Goal: Task Accomplishment & Management: Manage account settings

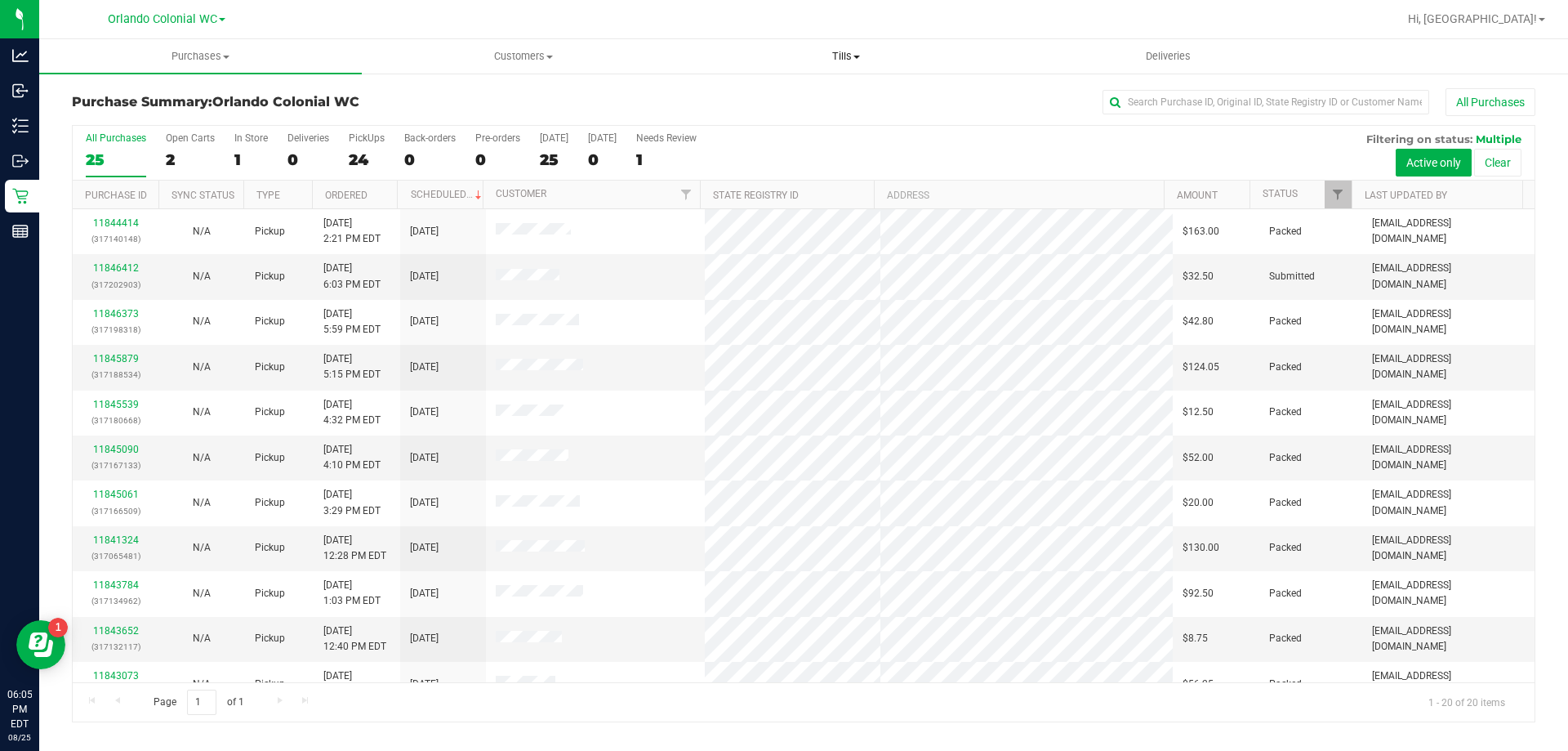
click at [852, 61] on span "Tills" at bounding box center [846, 56] width 321 height 14
click at [769, 102] on span "Manage tills" at bounding box center [739, 98] width 110 height 13
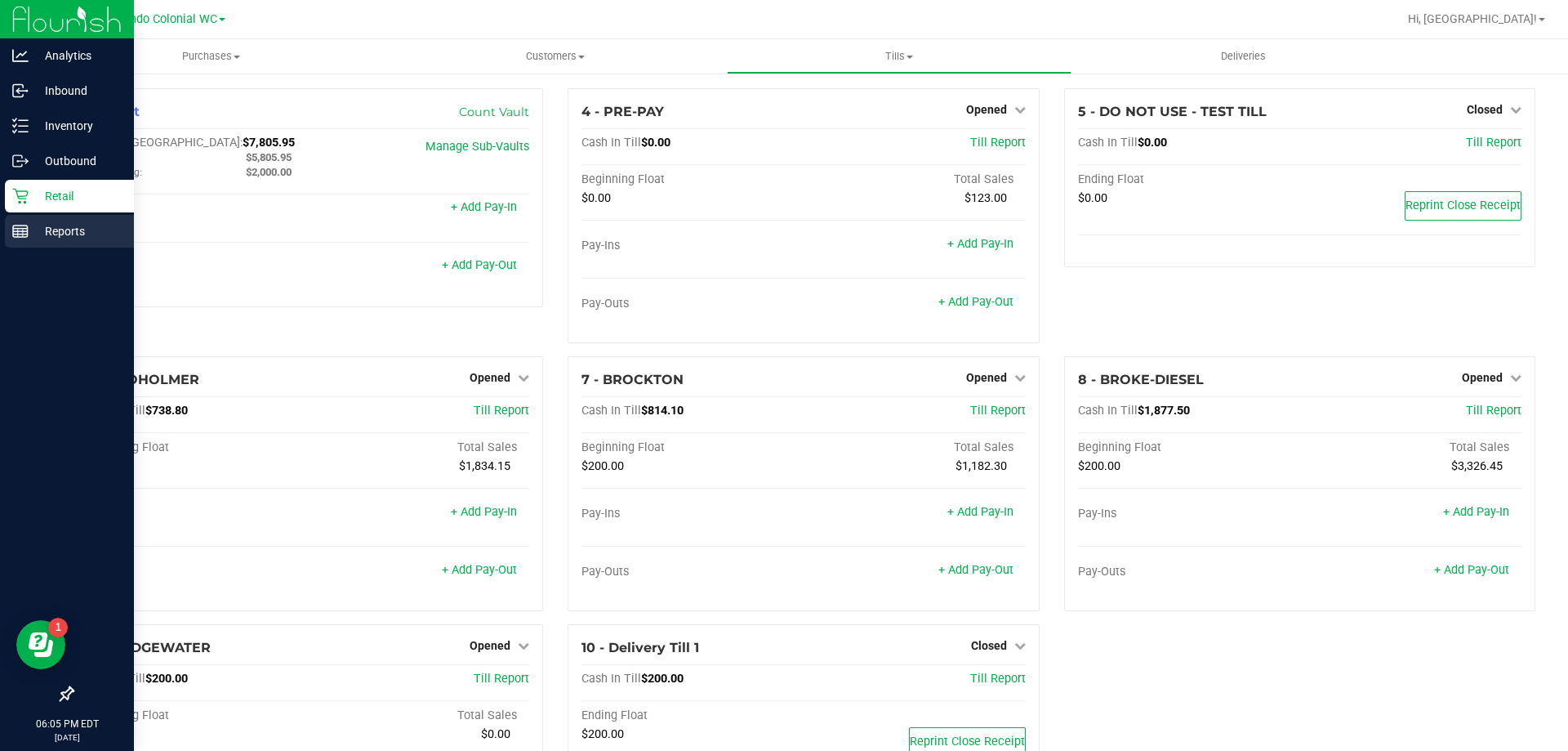
click at [66, 223] on p "Reports" at bounding box center [78, 231] width 98 height 19
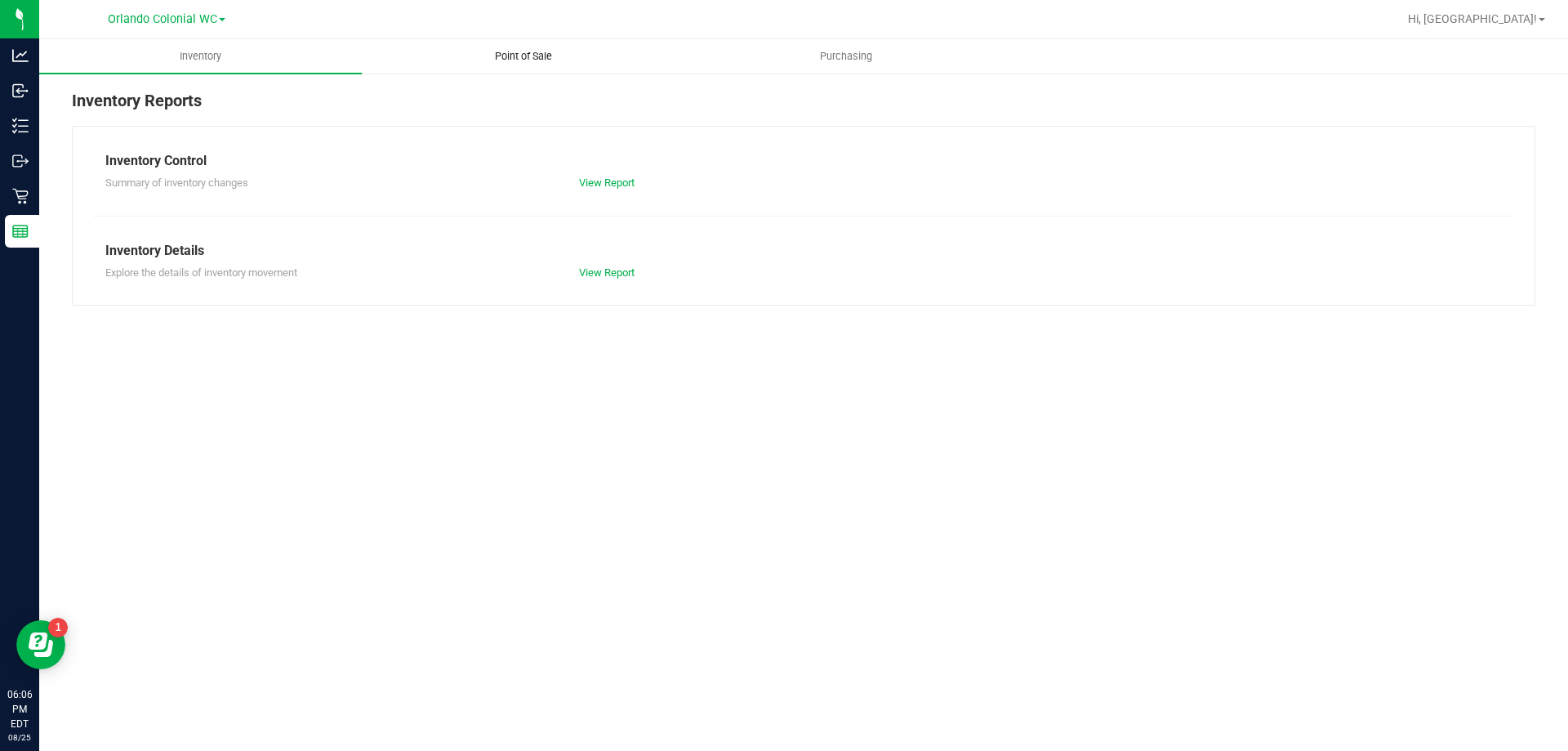
click at [538, 58] on span "Point of Sale" at bounding box center [524, 56] width 102 height 14
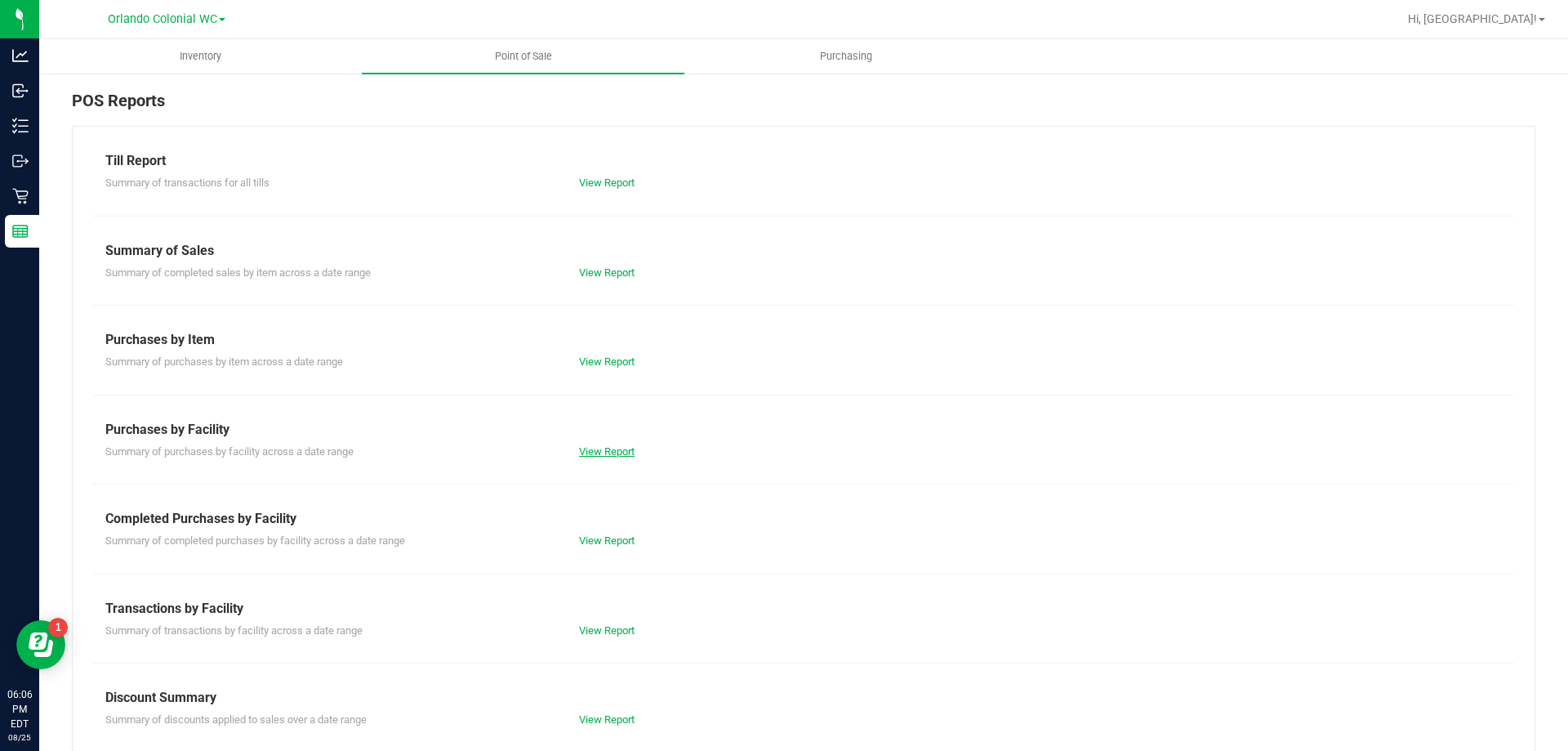
click at [620, 451] on link "View Report" at bounding box center [607, 451] width 56 height 12
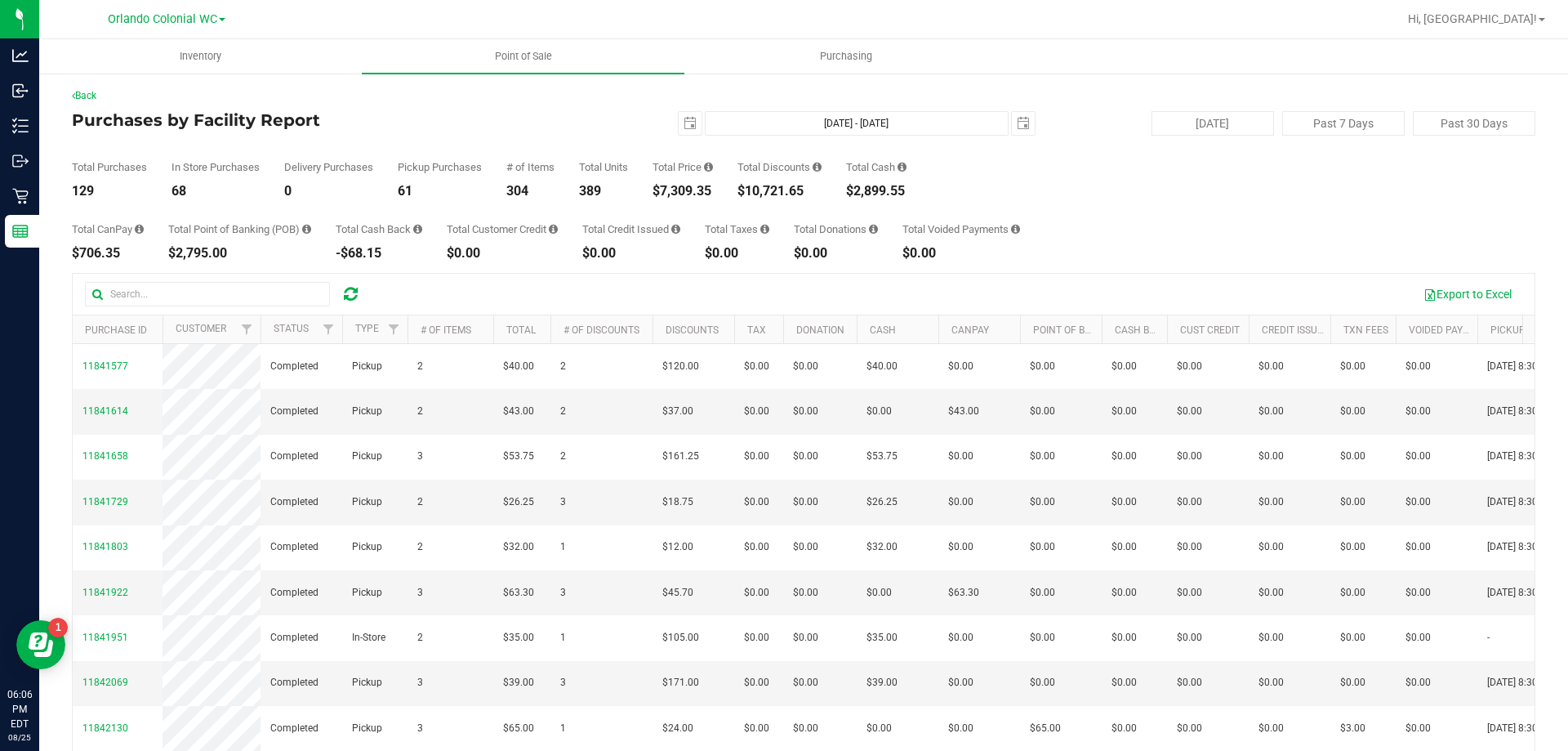
click at [684, 185] on div "$7,309.35" at bounding box center [683, 192] width 60 height 13
click at [684, 182] on div "Total Price $7,309.35" at bounding box center [683, 179] width 60 height 35
copy div "$7,309.35"
click at [92, 100] on link "Back" at bounding box center [84, 96] width 25 height 12
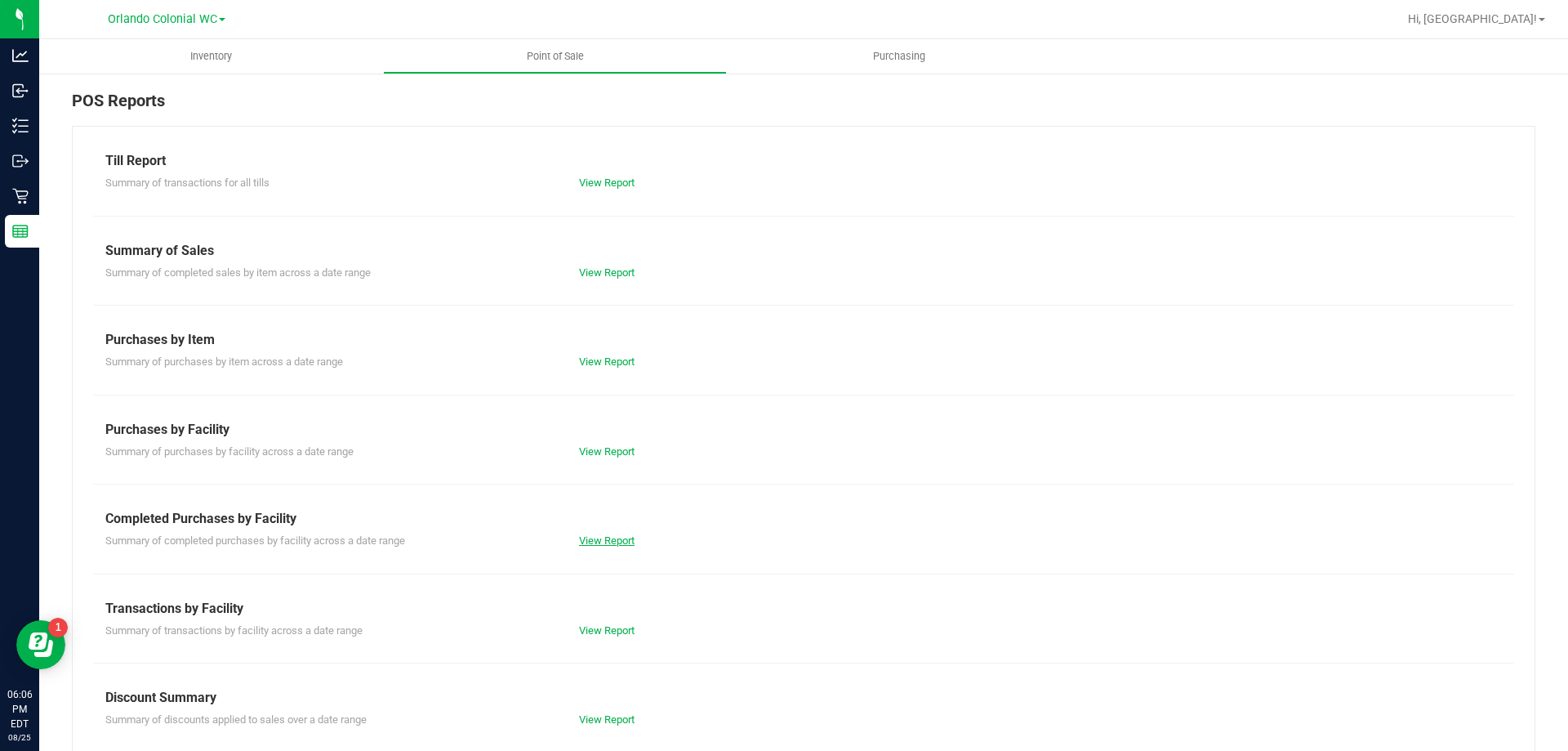
click at [612, 537] on link "View Report" at bounding box center [607, 540] width 56 height 12
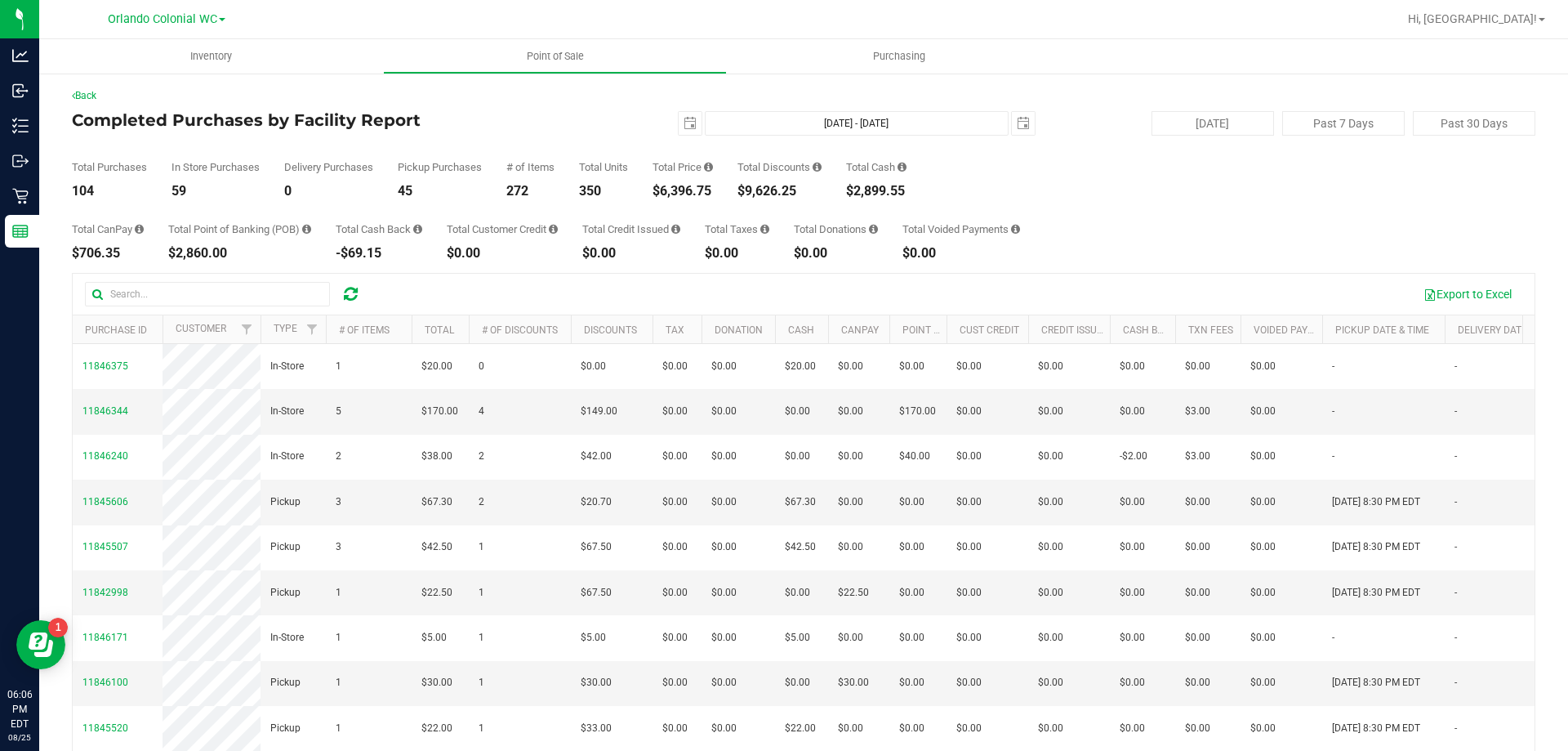
click at [682, 192] on div "$6,396.75" at bounding box center [683, 192] width 60 height 13
copy div "$6,396.75"
click at [478, 199] on div "Total CanPay $706.35 Total Point of Banking (POB) $2,860.00 Total Cash Back -$6…" at bounding box center [804, 228] width 1463 height 62
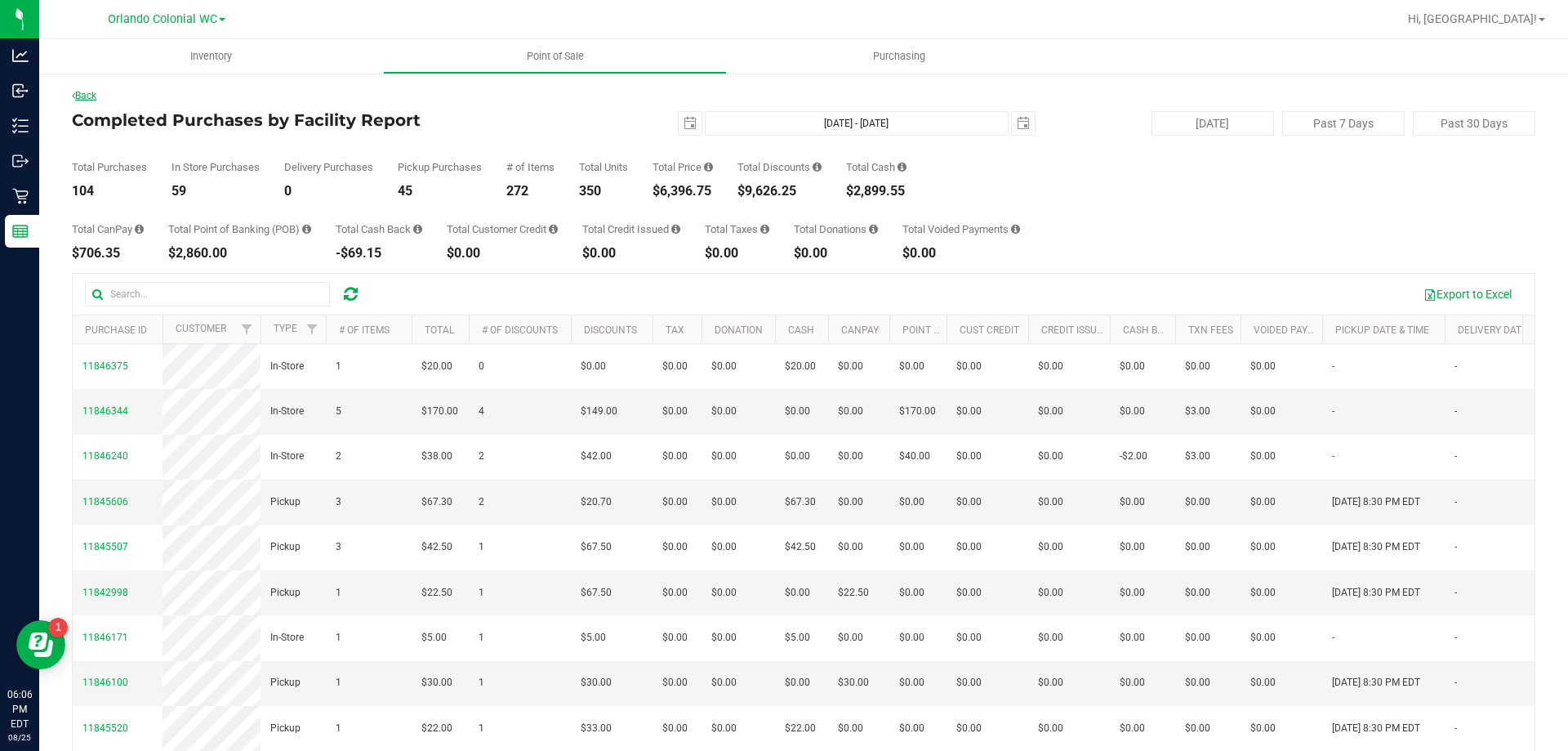
click at [97, 98] on link "Back" at bounding box center [84, 96] width 25 height 12
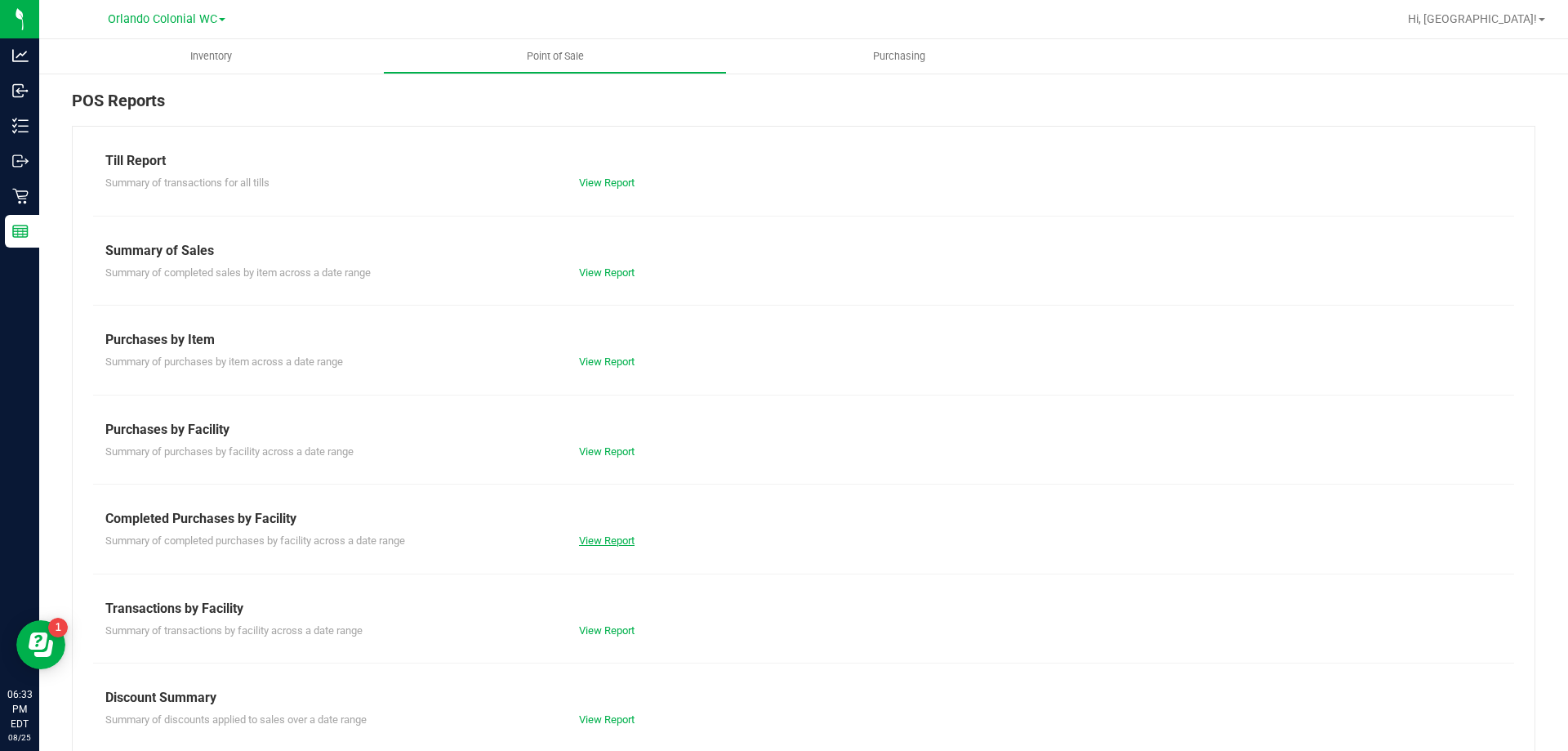
click at [611, 539] on link "View Report" at bounding box center [607, 540] width 56 height 12
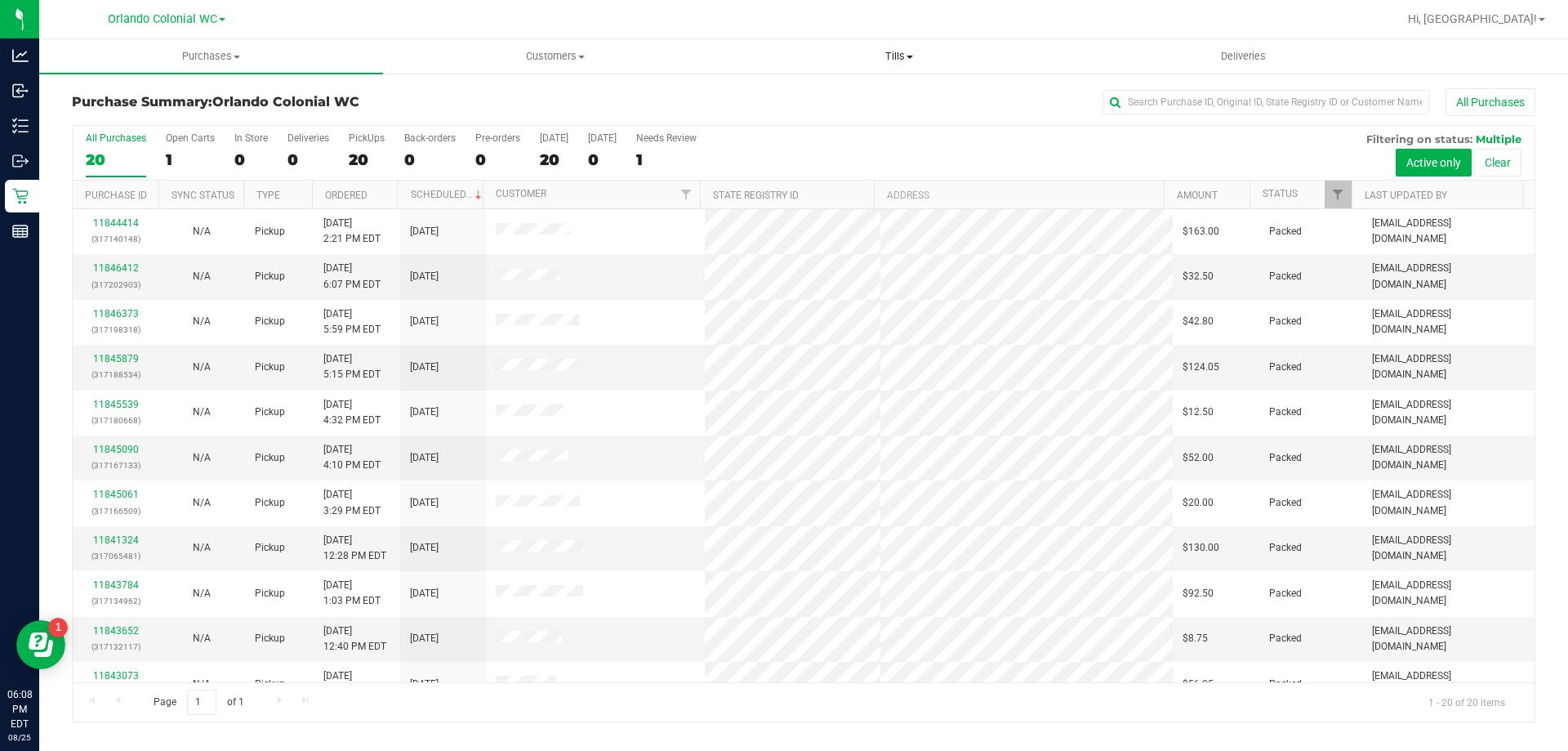
click at [910, 56] on span at bounding box center [909, 57] width 7 height 3
click at [819, 92] on span "Manage tills" at bounding box center [782, 98] width 110 height 13
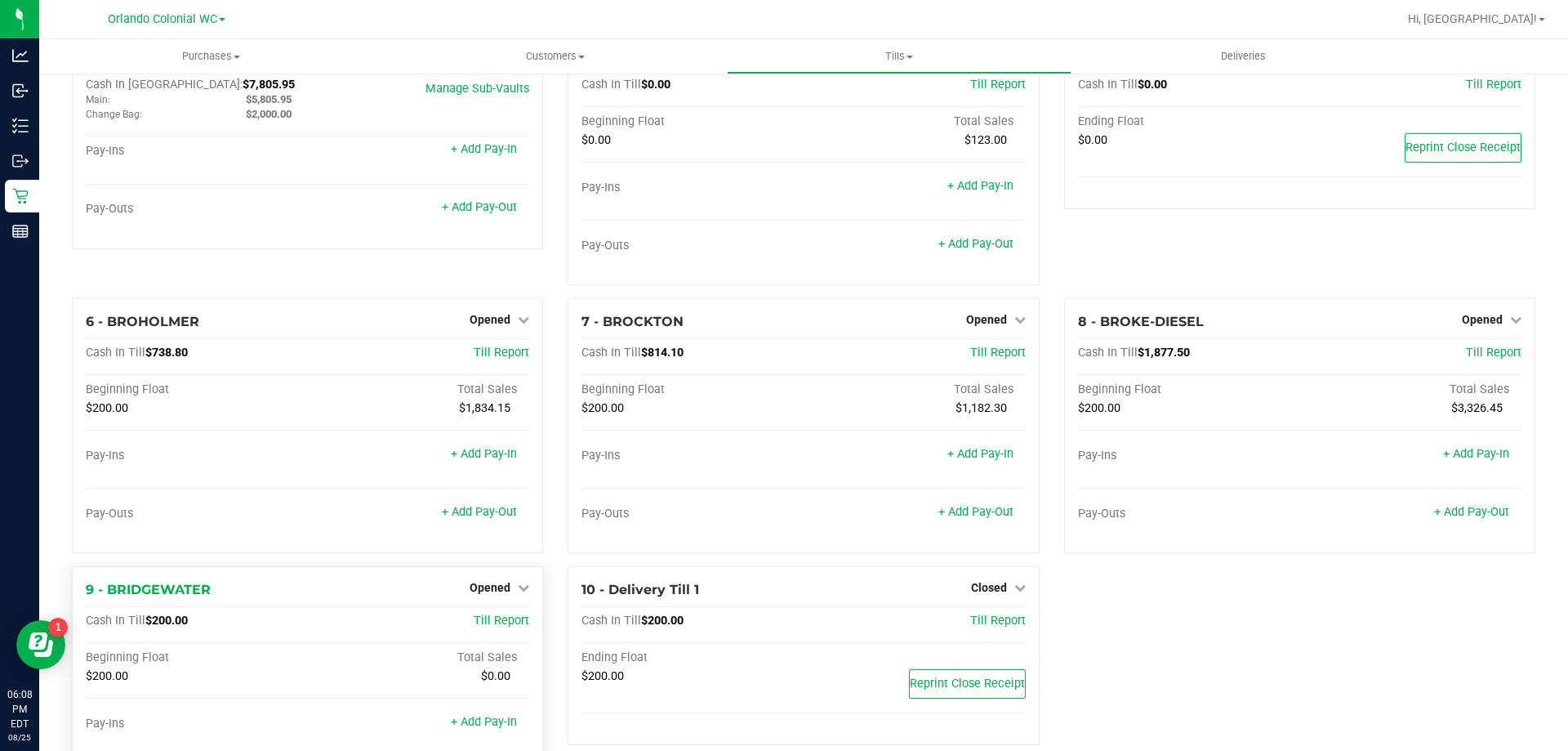
scroll to position [157, 0]
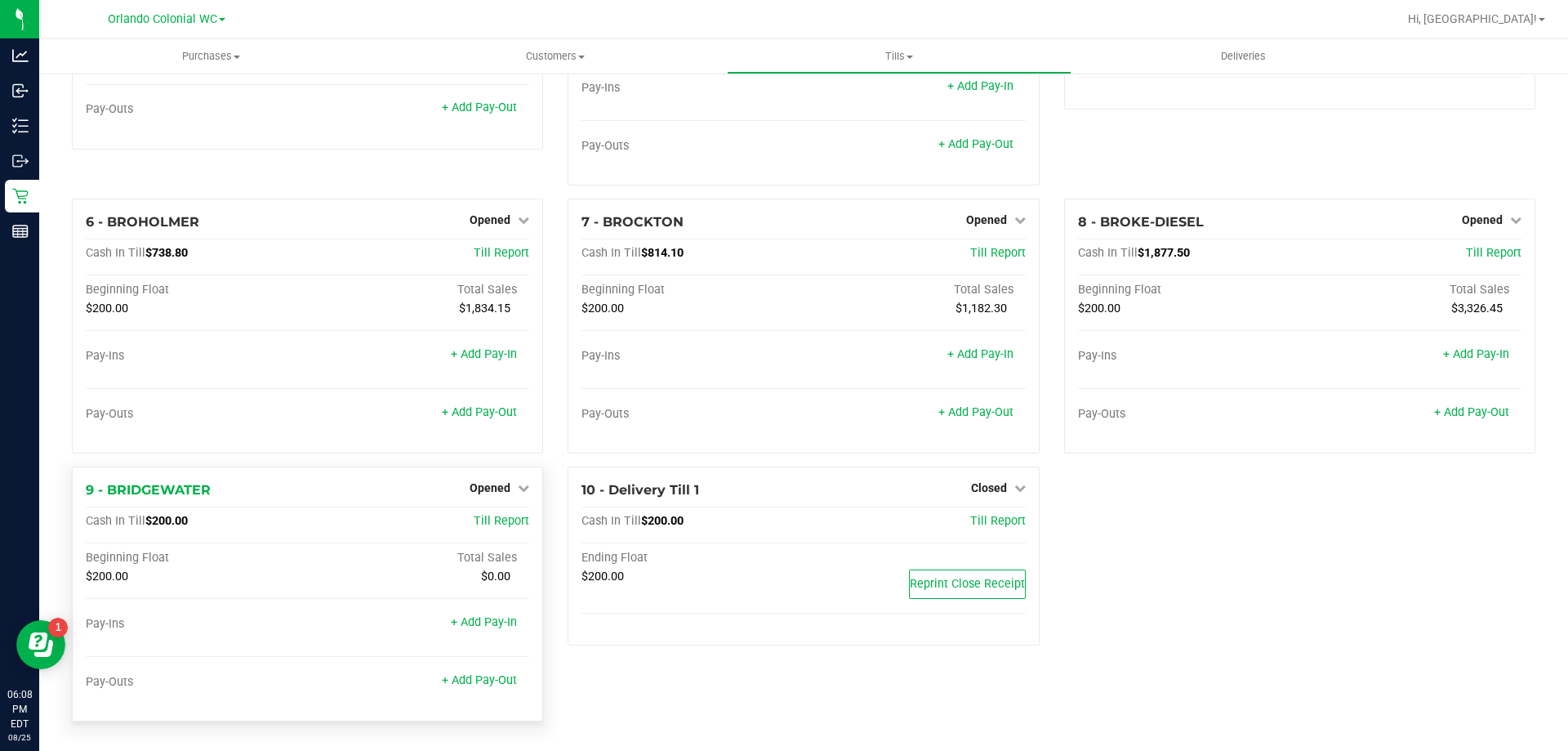
click at [504, 501] on div "9 - BRIDGEWATER Opened Close Till Cash In Till $200.00 Till Report Beginning Fl…" at bounding box center [307, 594] width 471 height 255
click at [503, 490] on span "Opened" at bounding box center [490, 488] width 41 height 13
click at [490, 525] on link "Close Till" at bounding box center [493, 522] width 44 height 13
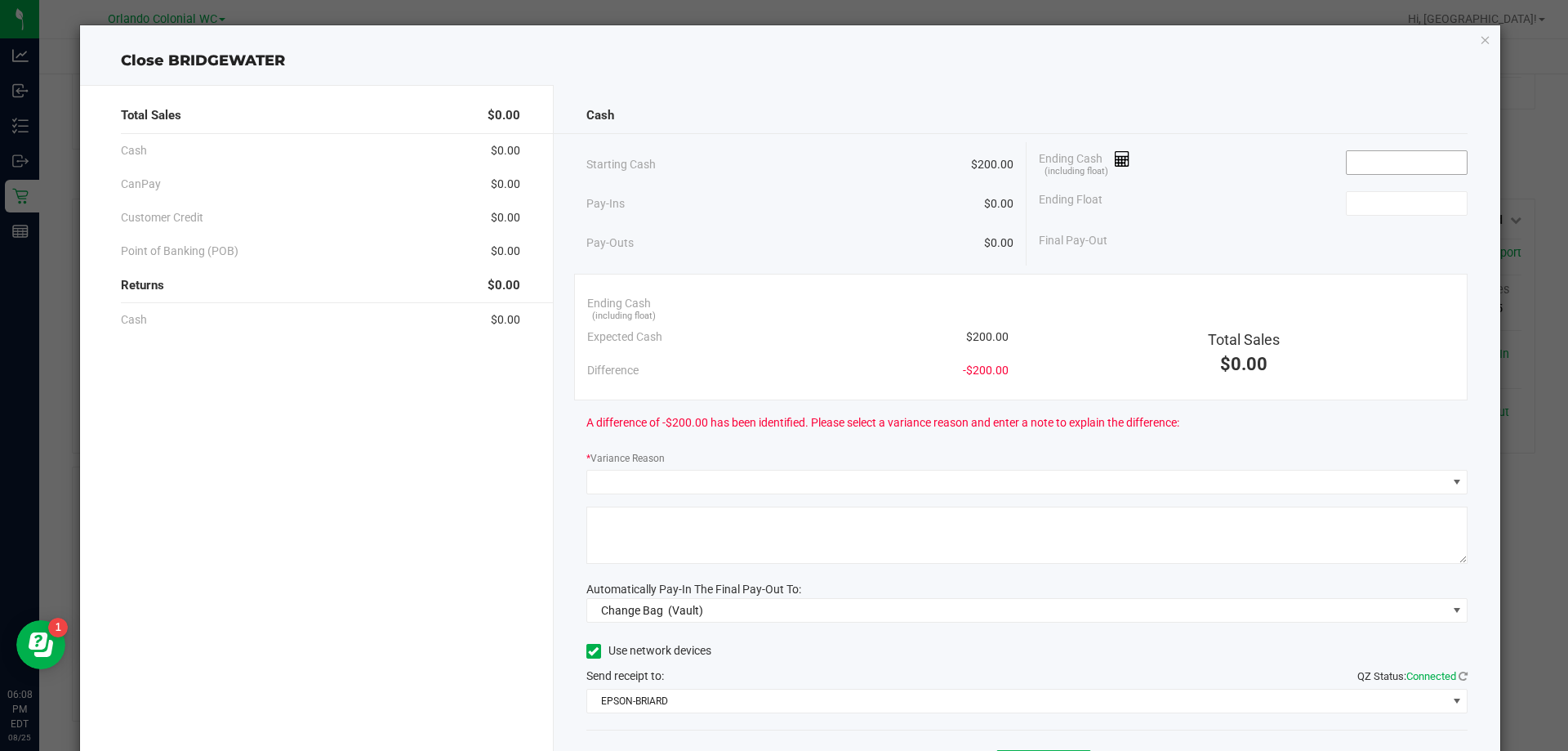
click at [1437, 156] on input at bounding box center [1407, 163] width 120 height 23
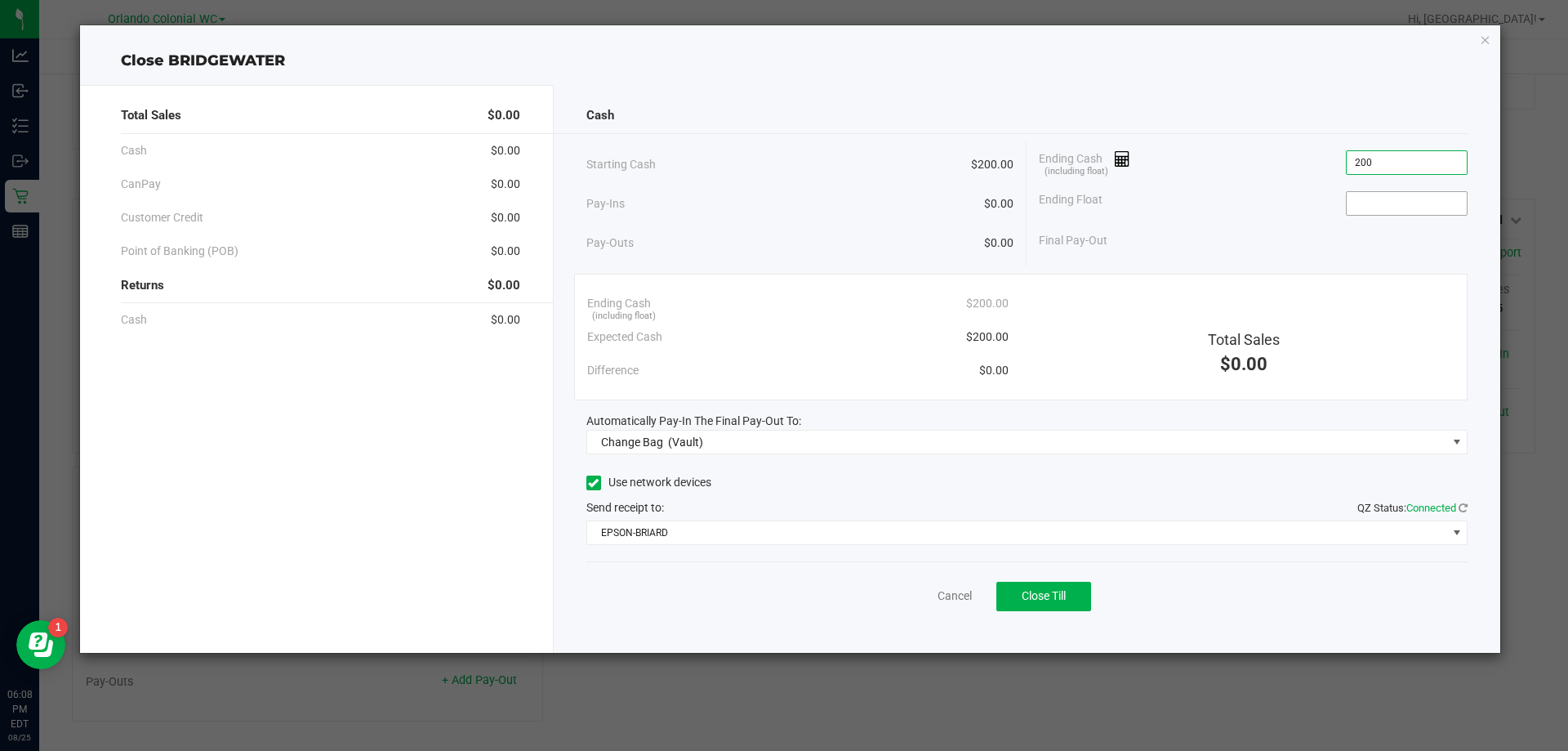
type input "$200.00"
click at [1426, 202] on input at bounding box center [1407, 203] width 120 height 23
type input "$200.00"
click at [1358, 86] on div "Cash Starting Cash $200.00 Pay-Ins $0.00 Pay-Outs $0.00 Ending Cash (including …" at bounding box center [1028, 369] width 948 height 568
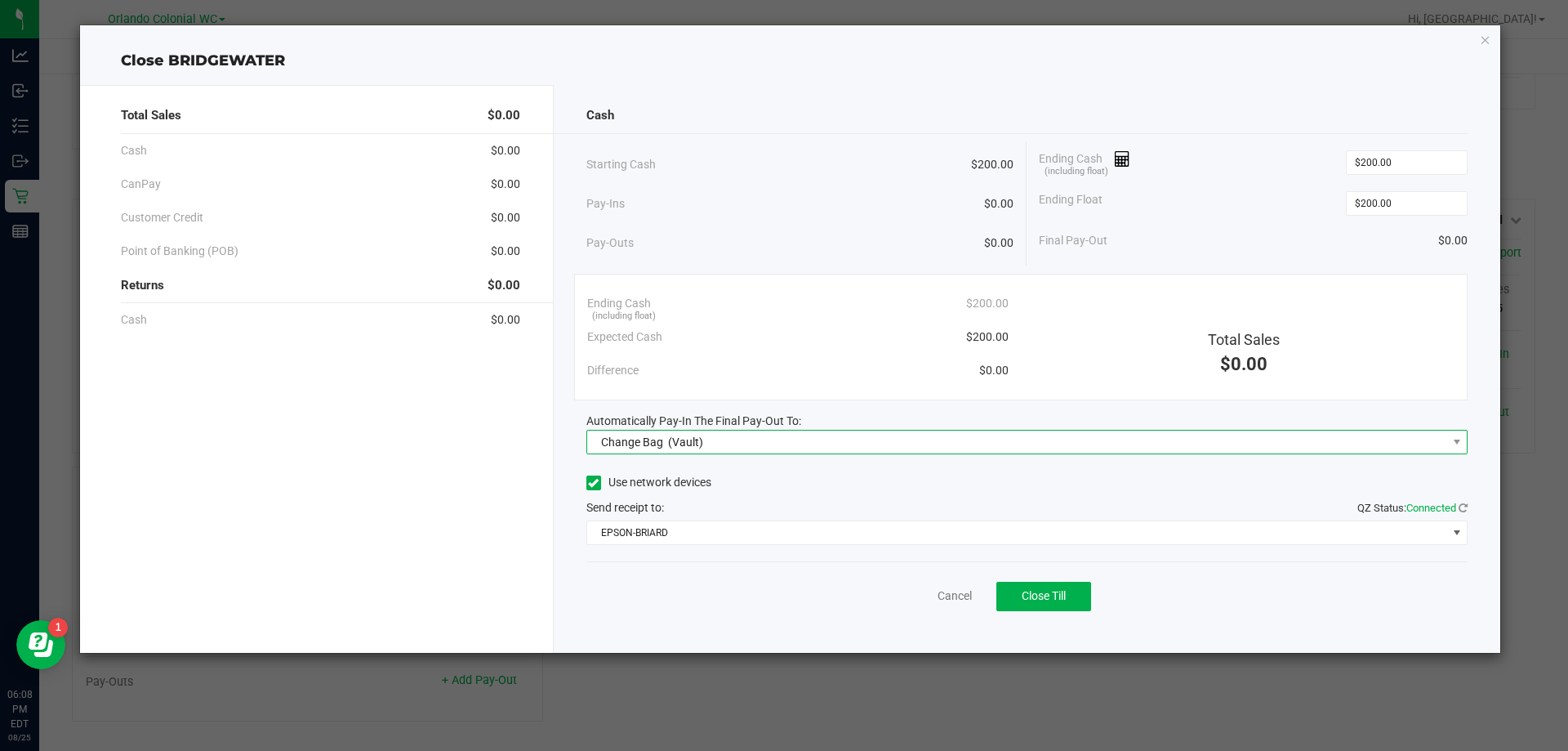
click at [765, 438] on span "Change Bag (Vault)" at bounding box center [1017, 442] width 860 height 23
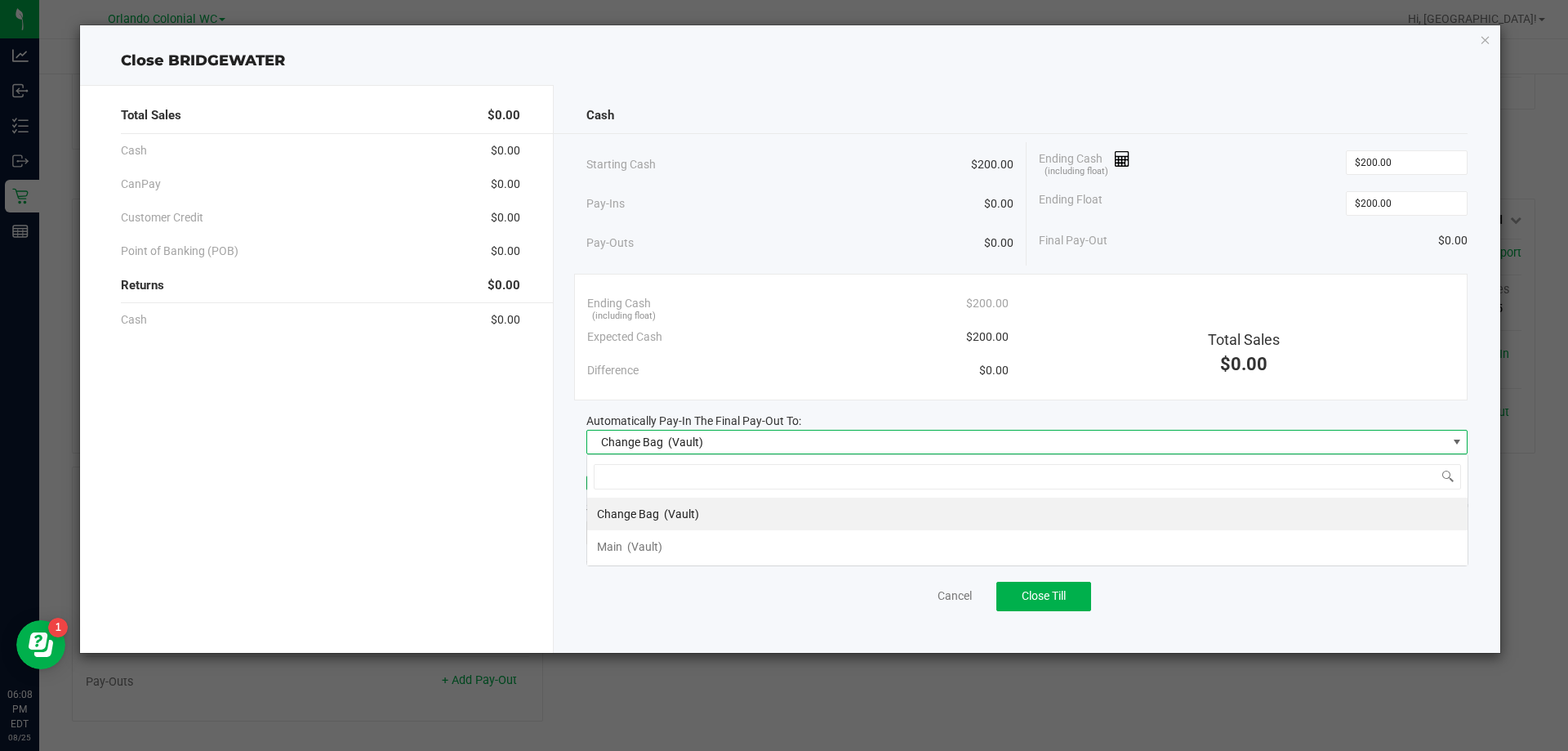
scroll to position [25, 881]
click at [633, 537] on div "Main (Vault)" at bounding box center [630, 547] width 65 height 30
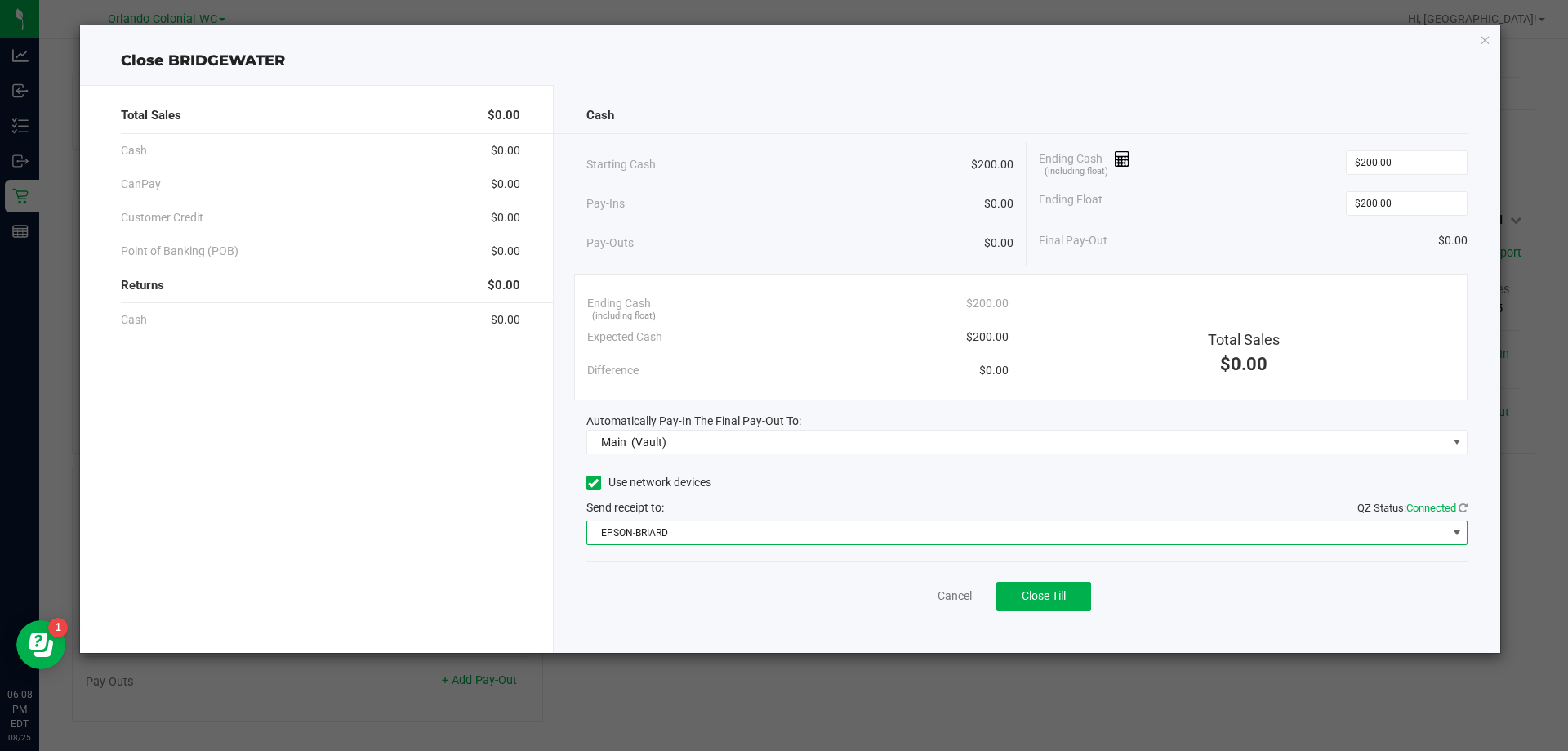
click at [707, 533] on span "EPSON-BRIARD" at bounding box center [1017, 532] width 860 height 23
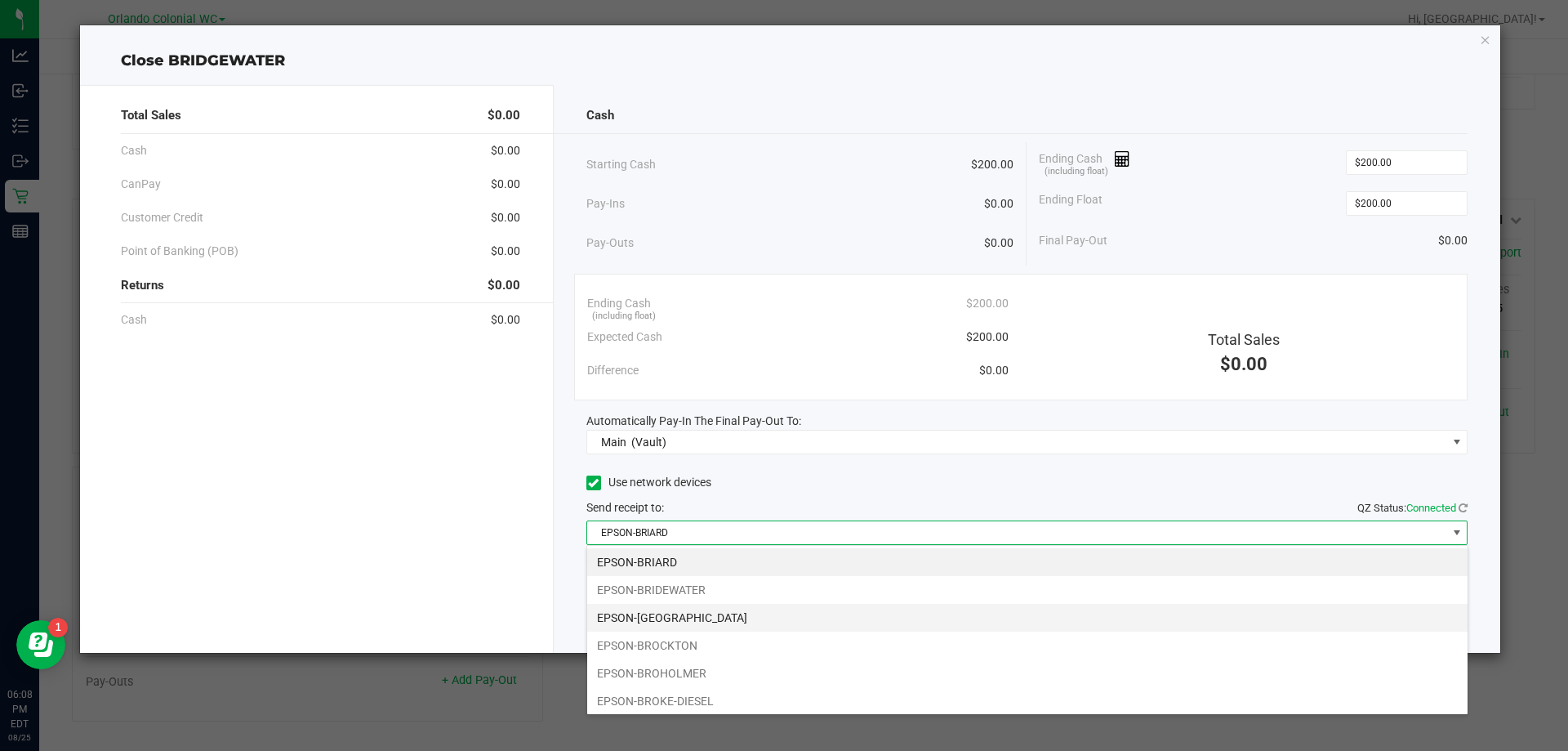
click at [685, 609] on li "EPSON-BRITTANY" at bounding box center [1027, 617] width 880 height 28
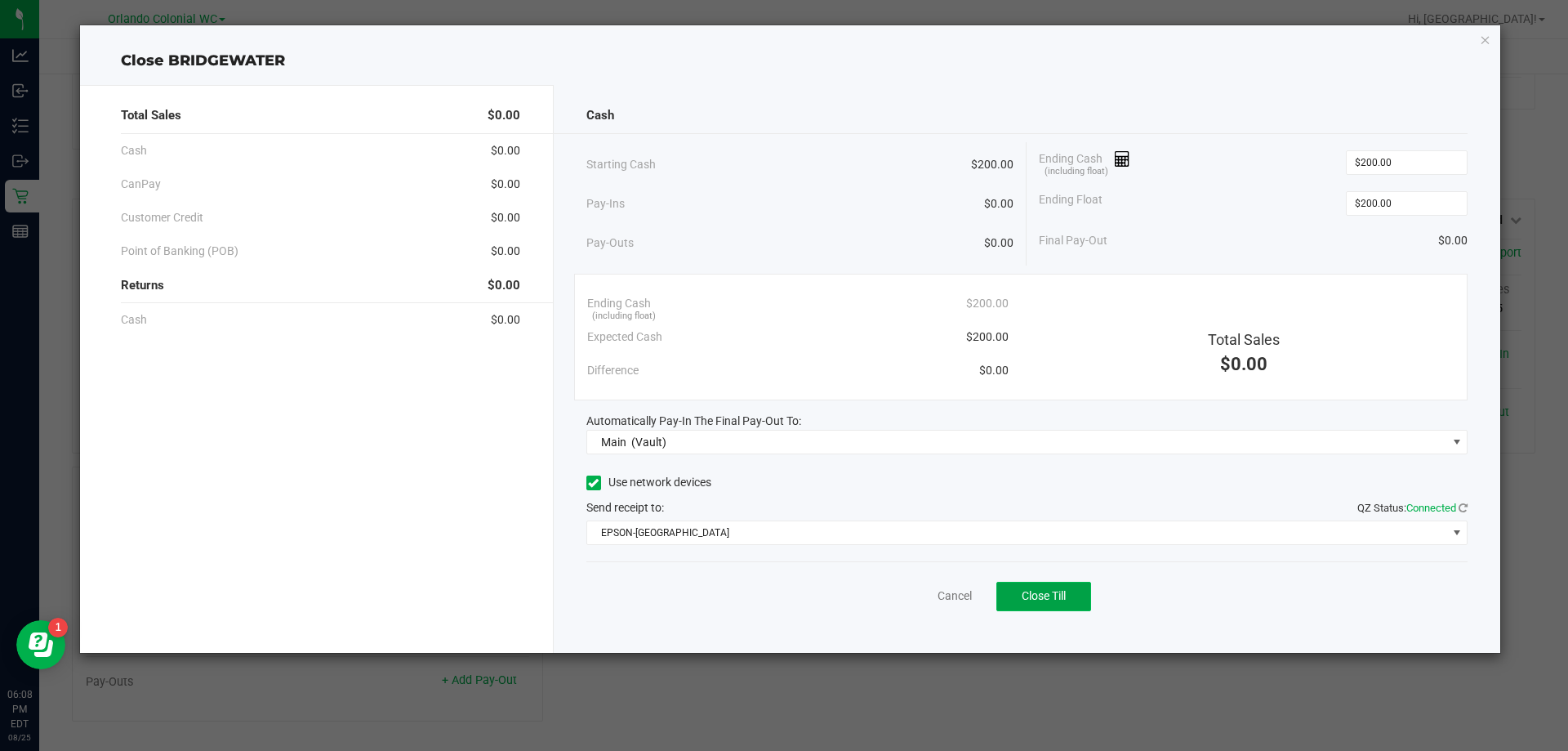
click at [1049, 599] on span "Close Till" at bounding box center [1044, 596] width 44 height 13
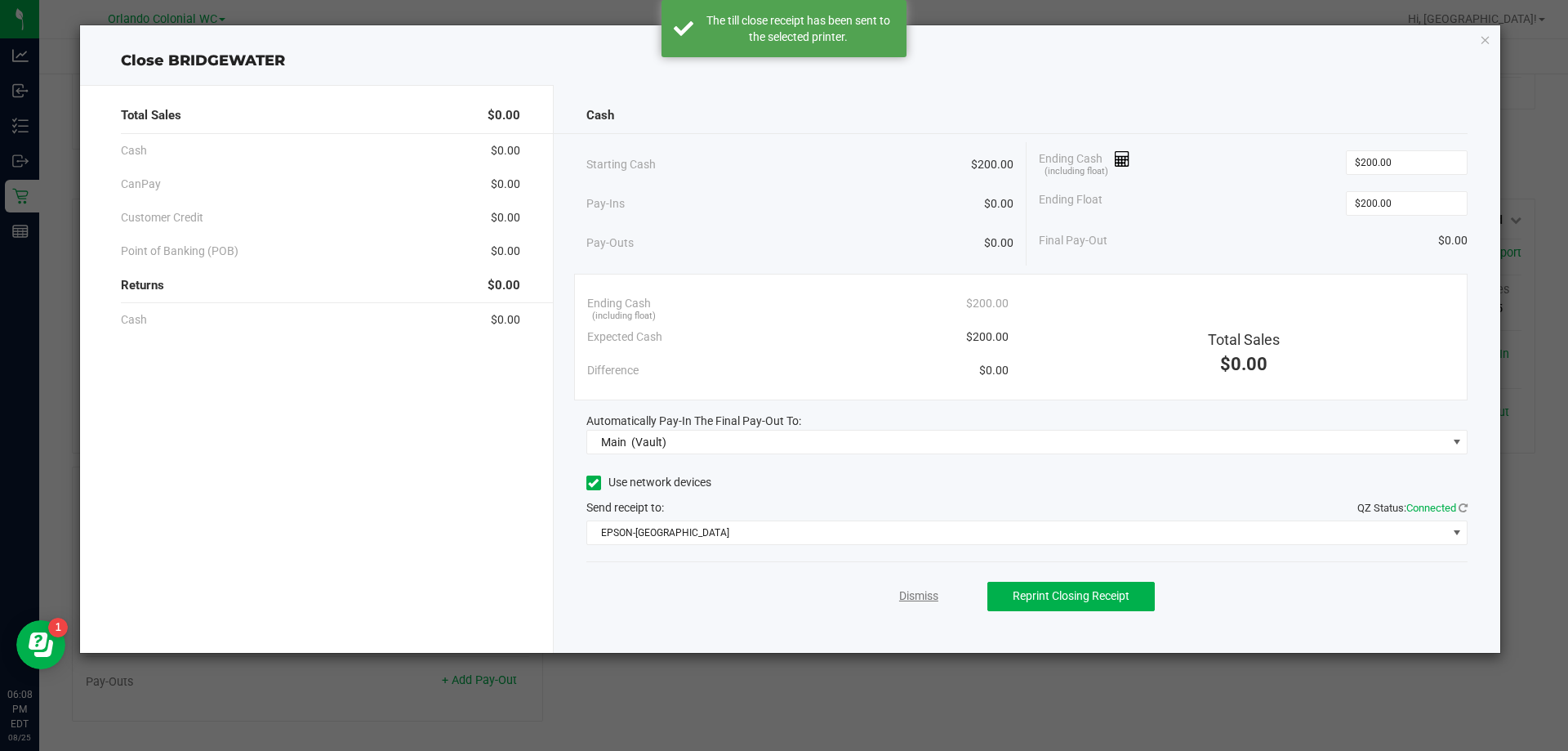
click at [931, 594] on link "Dismiss" at bounding box center [919, 596] width 39 height 17
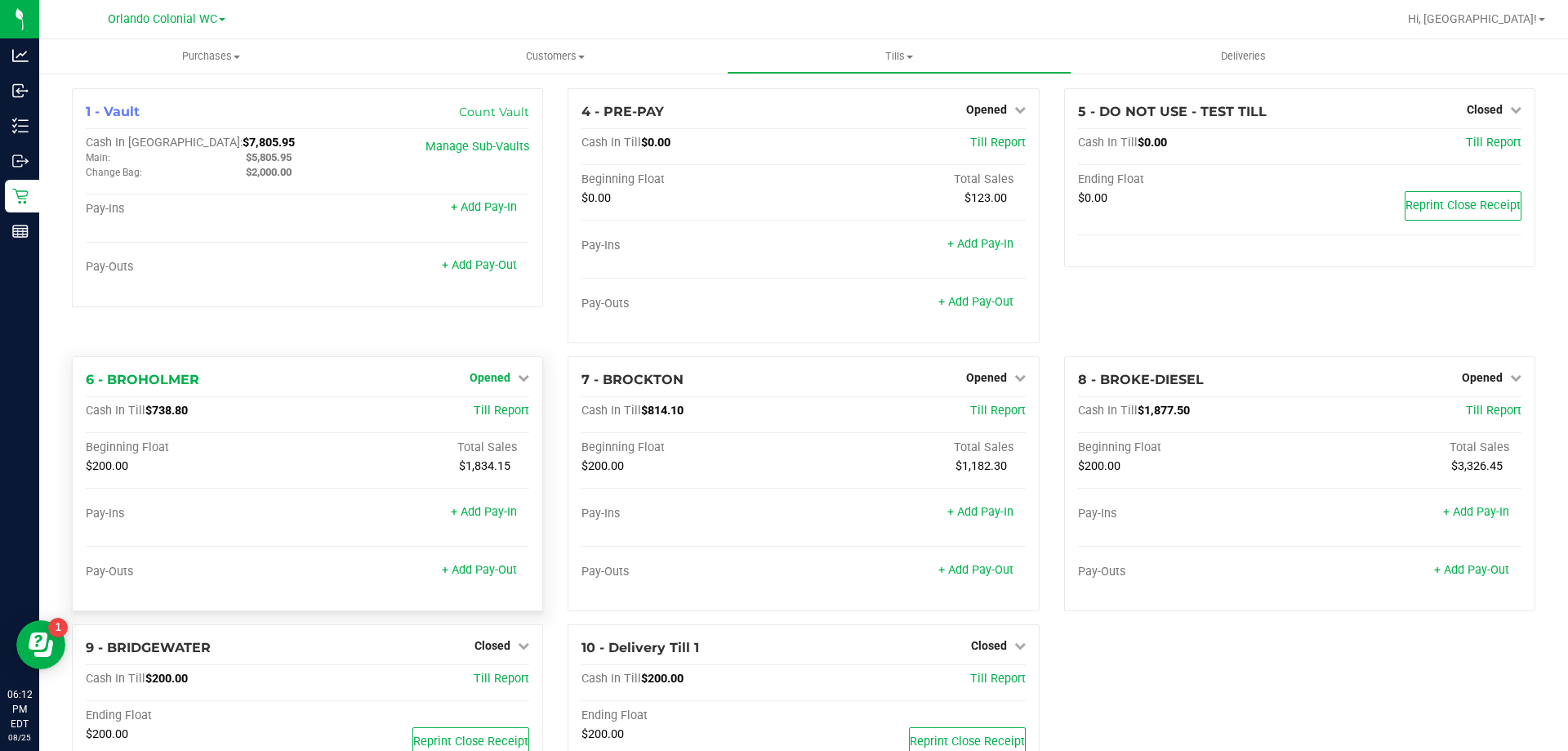
click at [509, 380] on link "Opened" at bounding box center [500, 378] width 59 height 13
click at [504, 416] on link "Close Till" at bounding box center [493, 411] width 44 height 13
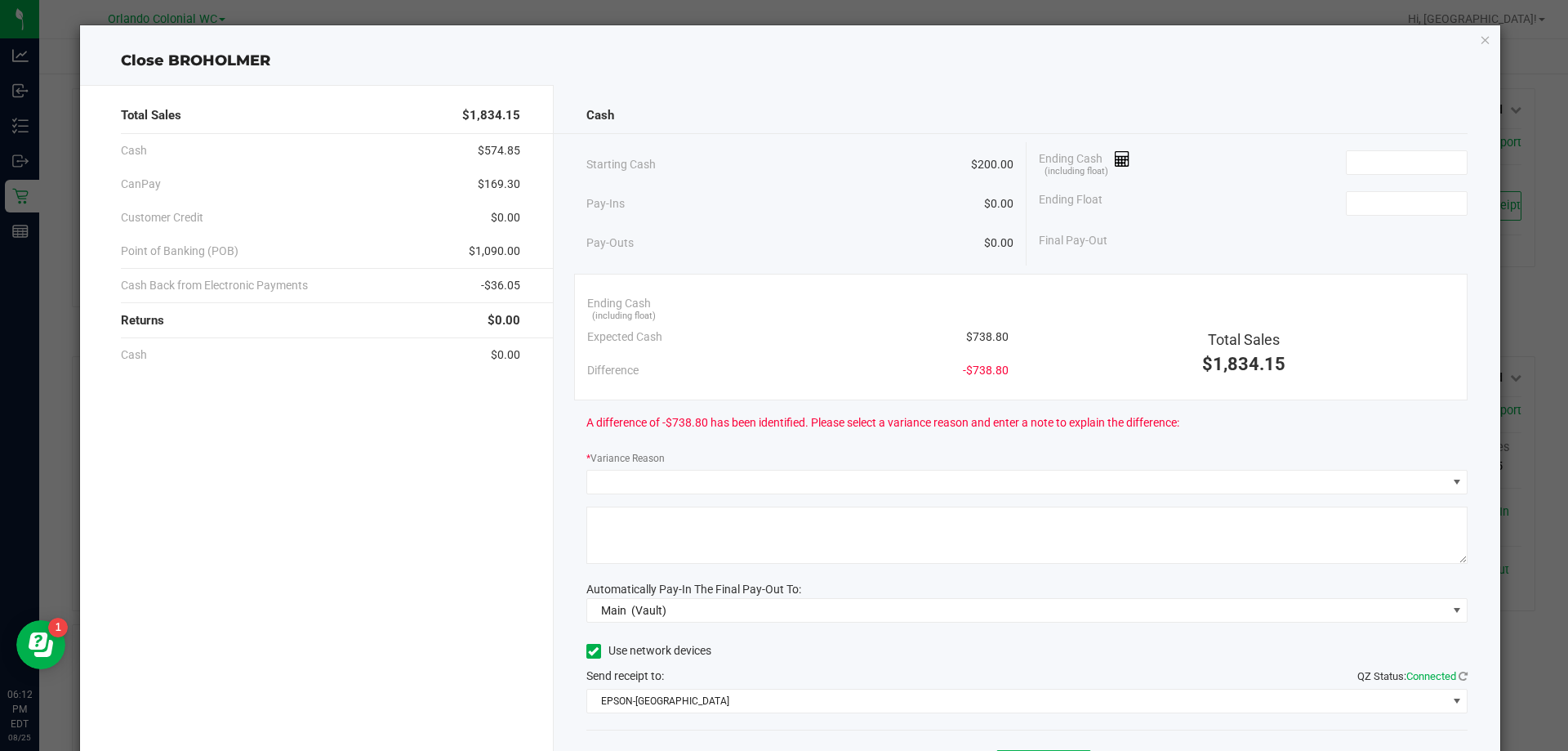
click at [995, 337] on span "$738.80" at bounding box center [988, 337] width 42 height 17
click at [995, 335] on span "$738.80" at bounding box center [988, 337] width 42 height 17
click at [995, 335] on span "$738.80" at bounding box center [988, 337] width 42 height 17
copy span "$738.80"
click at [1412, 157] on input at bounding box center [1407, 163] width 120 height 23
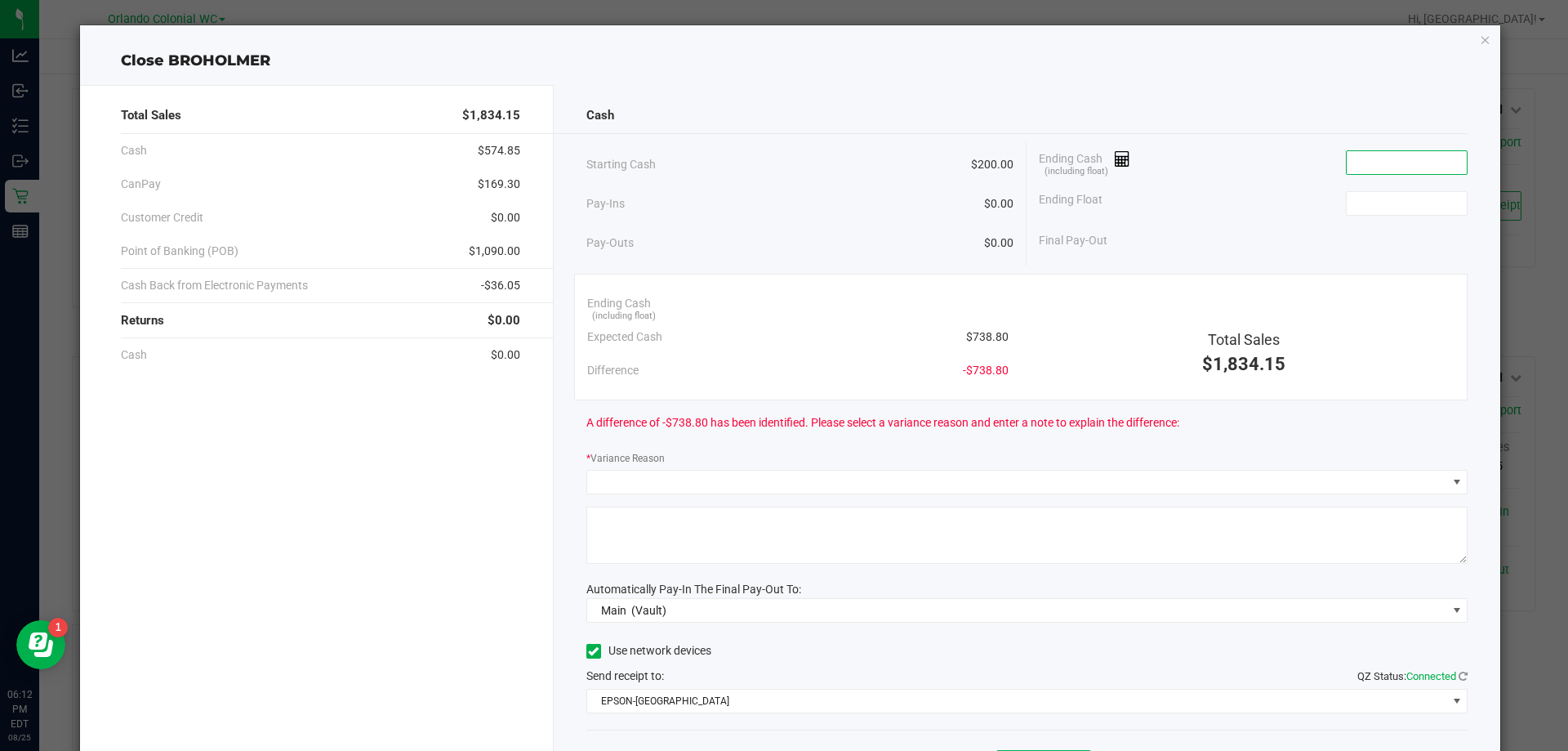
paste input "738.8"
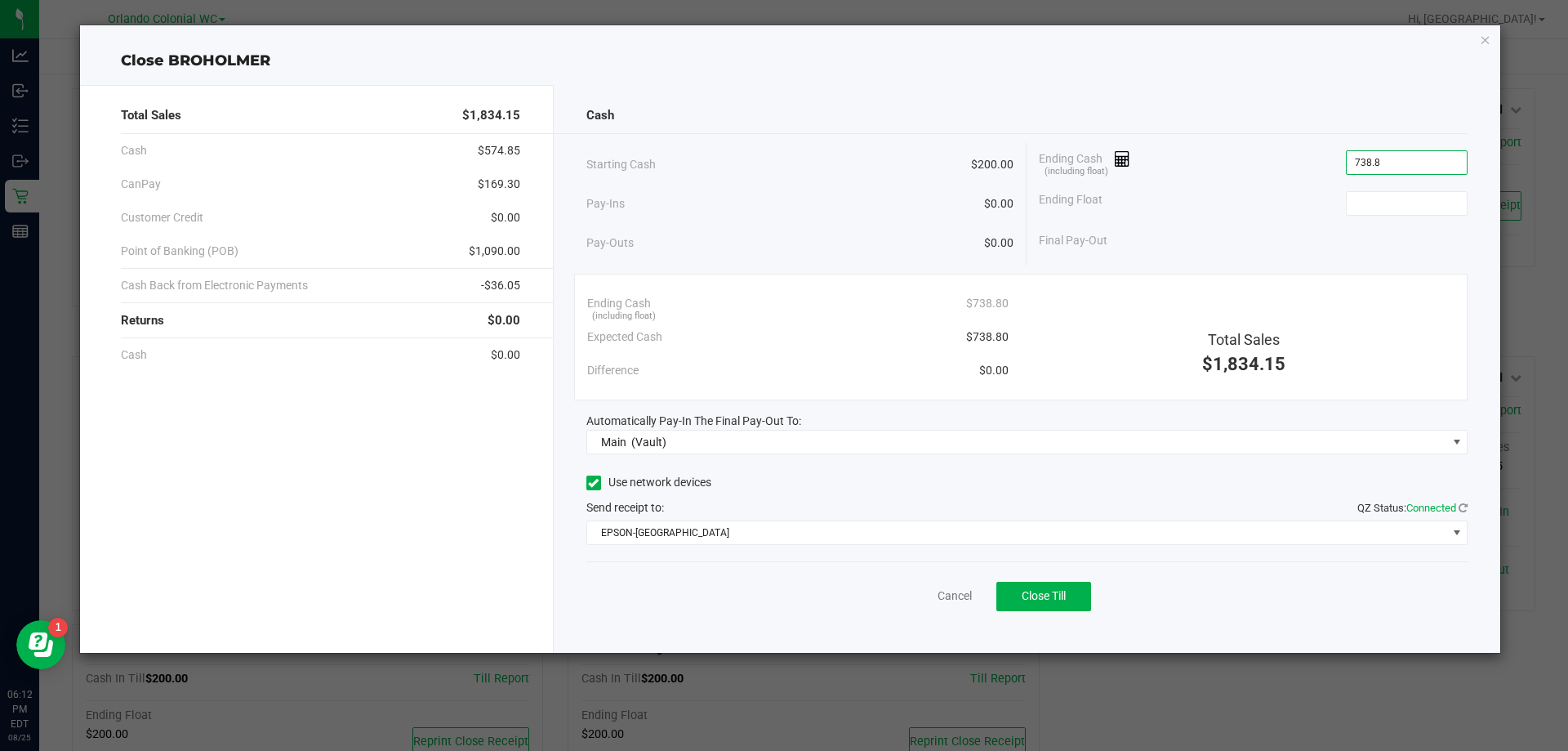
type input "$738.80"
drag, startPoint x: 1402, startPoint y: 177, endPoint x: 1402, endPoint y: 199, distance: 22.0
click at [1402, 178] on div "Ending Cash (including float) $738.80" at bounding box center [1252, 162] width 429 height 41
click at [1402, 203] on input at bounding box center [1407, 203] width 120 height 23
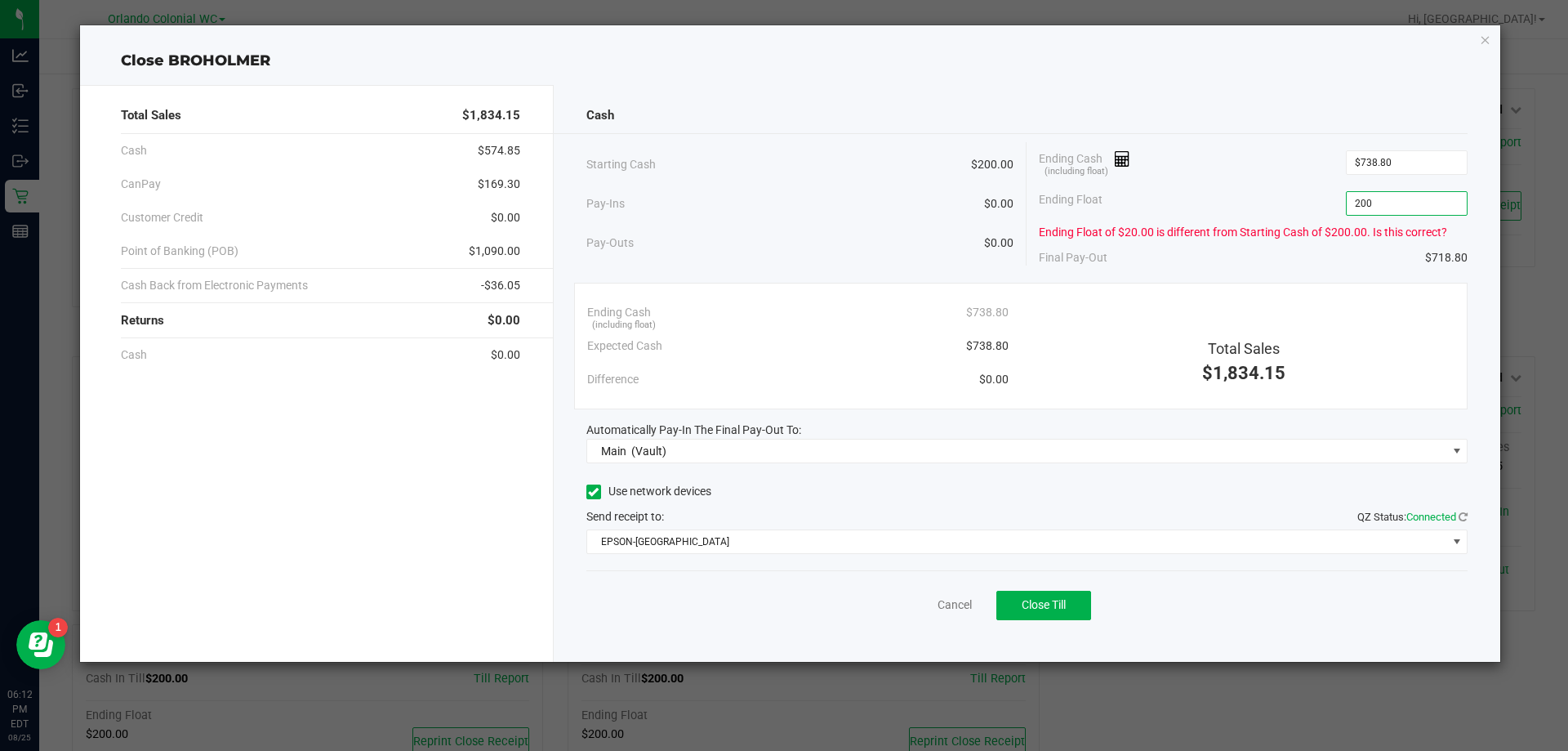
type input "$200.00"
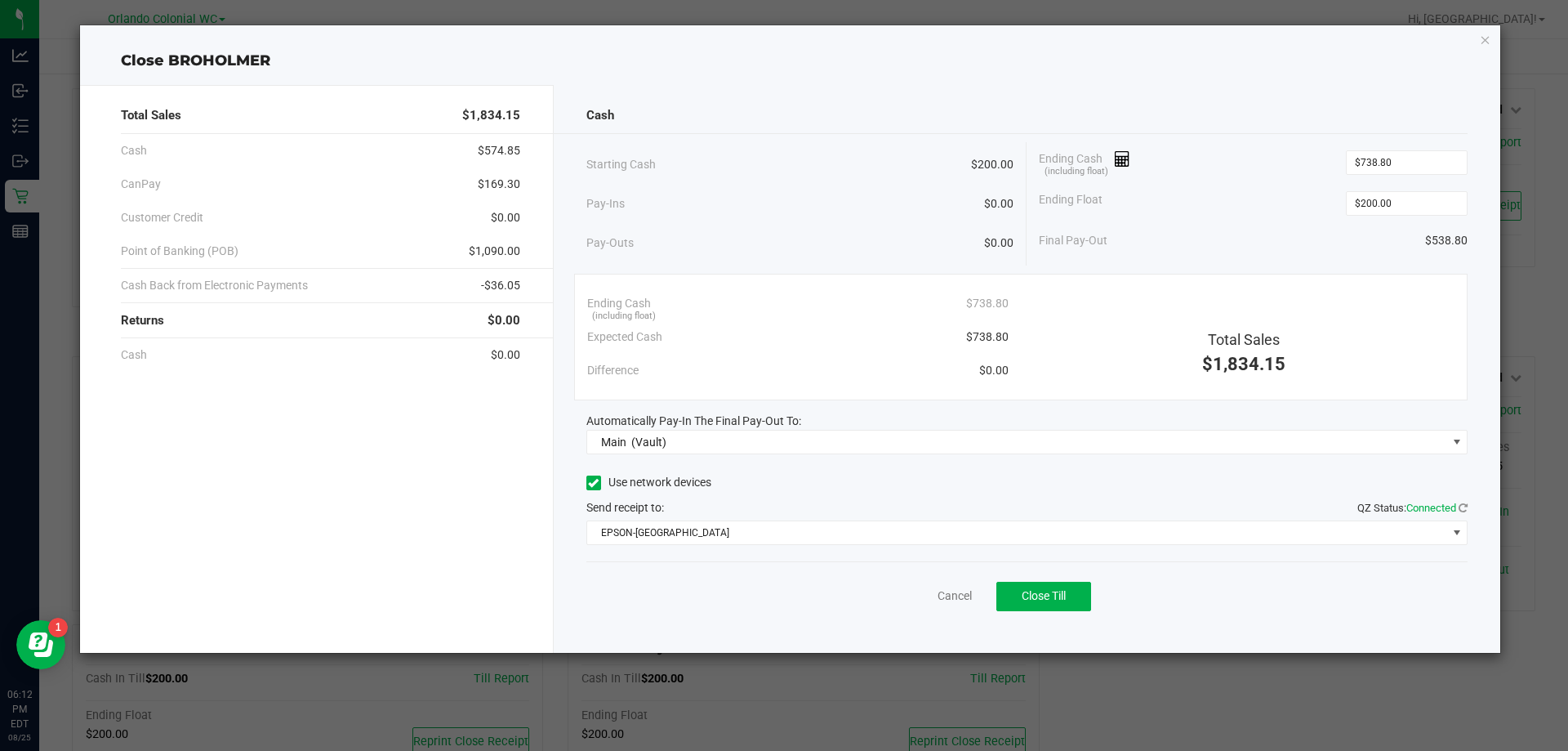
click at [1179, 124] on div "Cash" at bounding box center [1028, 115] width 882 height 35
click at [754, 73] on div "Total Sales $1,834.15 Cash $574.85 CanPay $169.30 Customer Credit $0.00 Point o…" at bounding box center [790, 363] width 1421 height 581
click at [1040, 591] on span "Close Till" at bounding box center [1044, 596] width 44 height 13
click at [905, 588] on div "Dismiss Reprint Closing Receipt" at bounding box center [1028, 593] width 882 height 63
click at [911, 600] on link "Dismiss" at bounding box center [919, 596] width 39 height 17
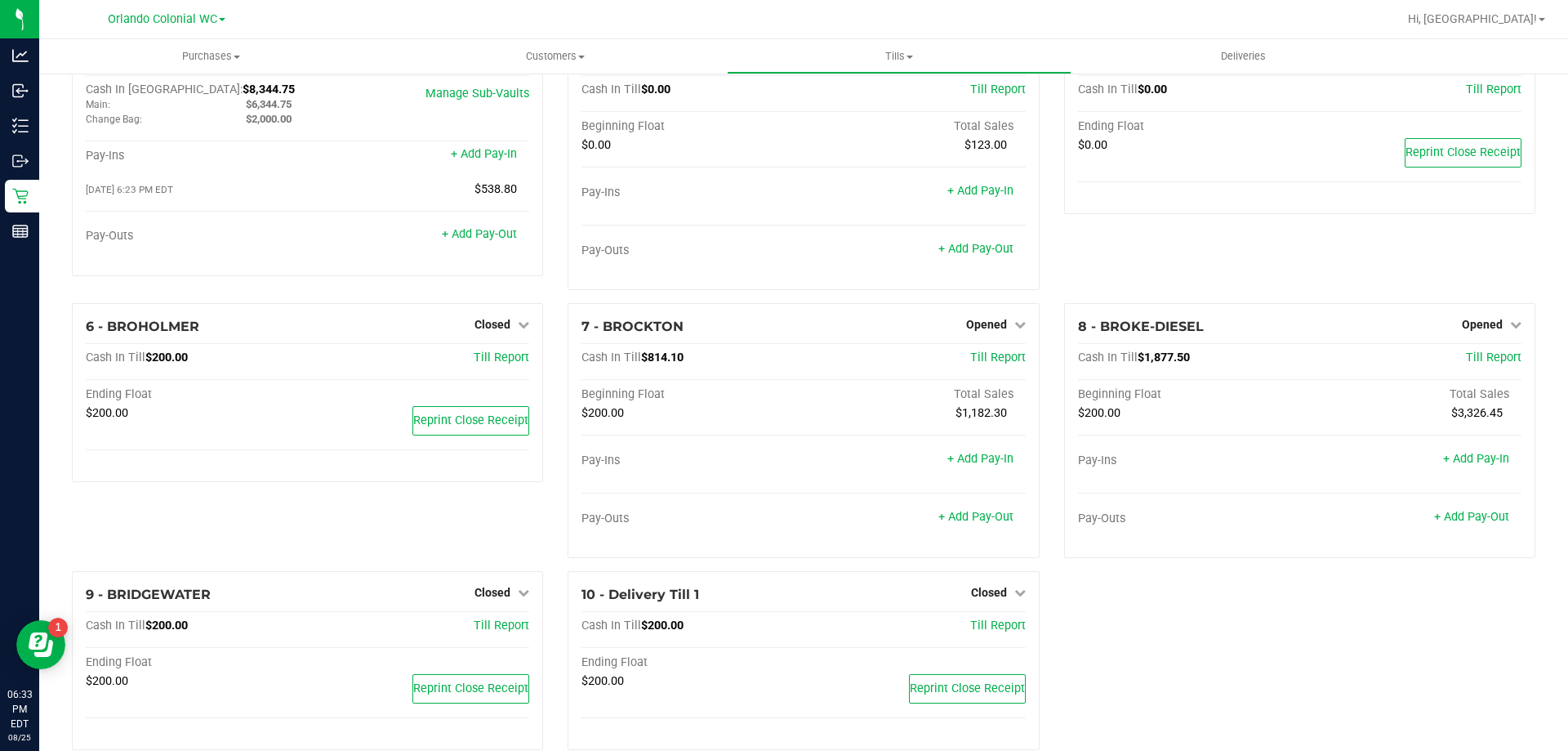
scroll to position [82, 0]
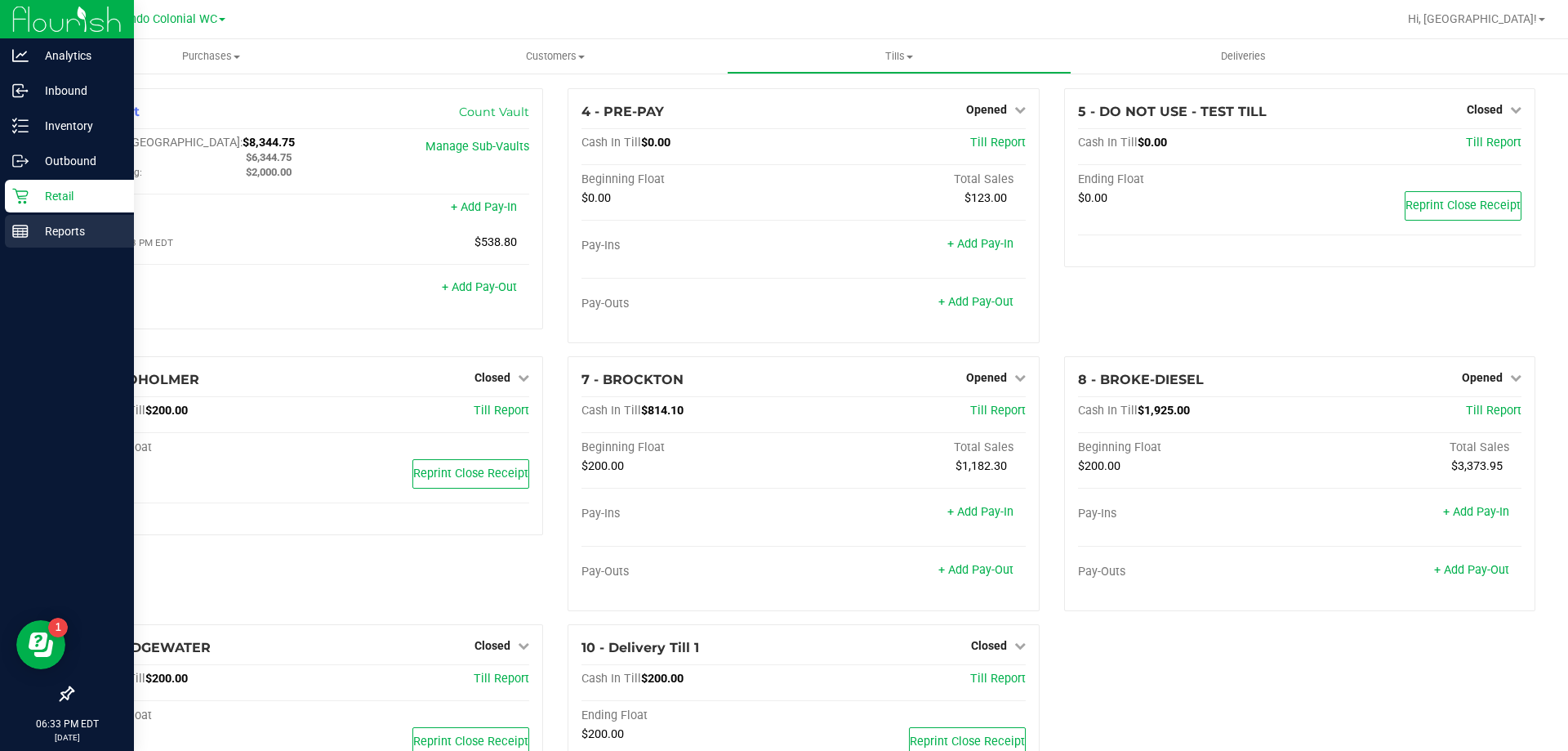
click at [27, 239] on icon at bounding box center [20, 231] width 16 height 16
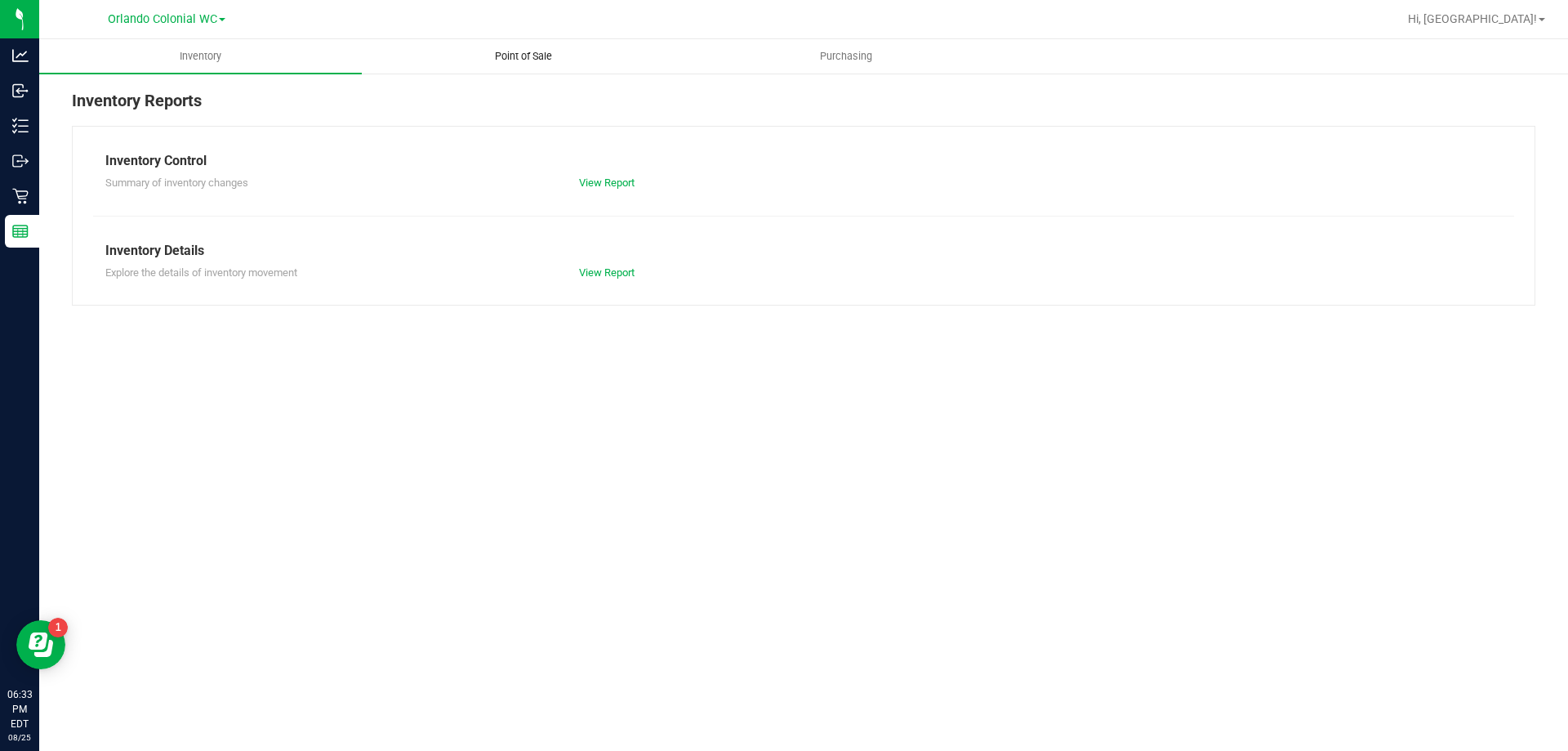
click at [520, 68] on uib-tab-heading "Point of Sale" at bounding box center [523, 57] width 321 height 33
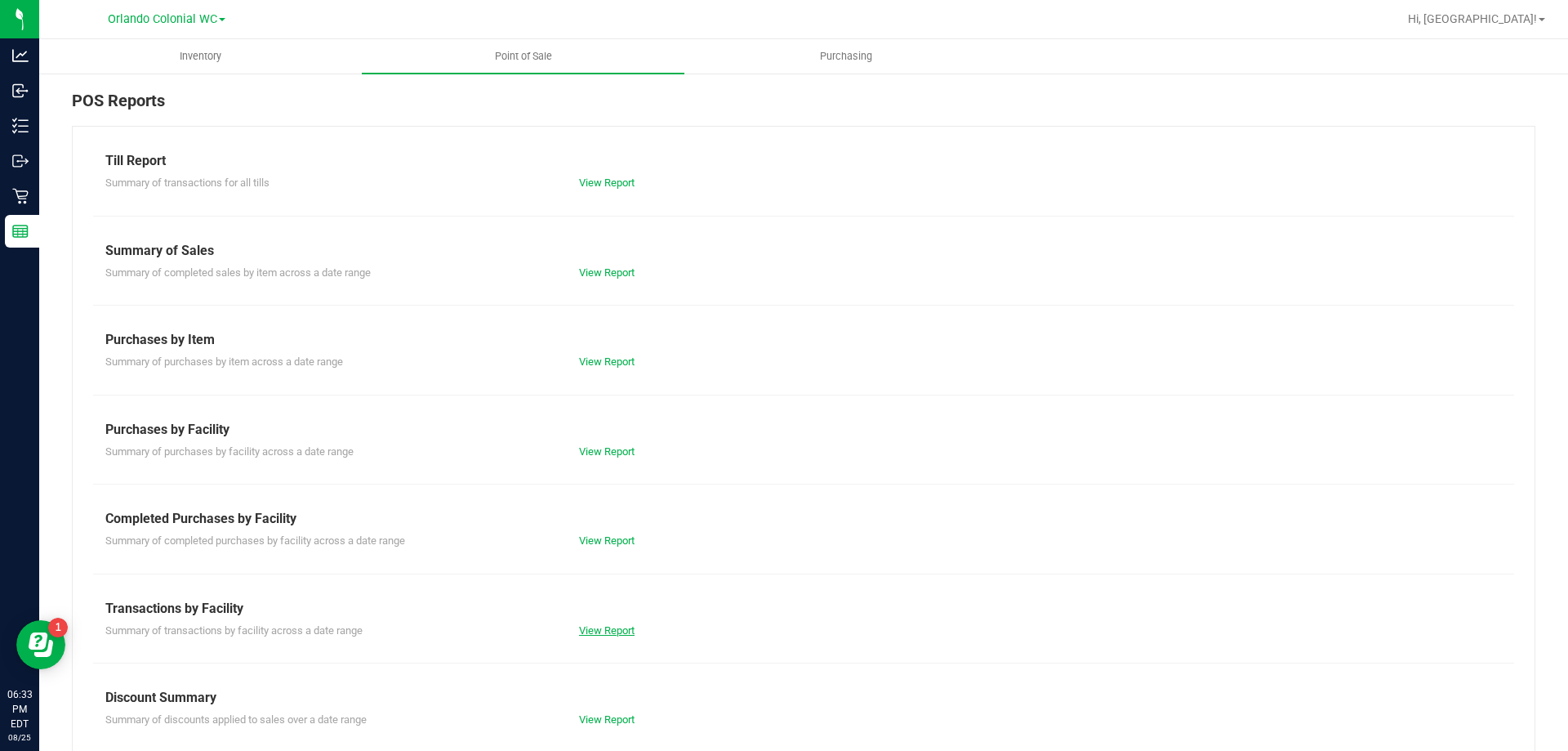
click at [620, 631] on link "View Report" at bounding box center [607, 630] width 56 height 12
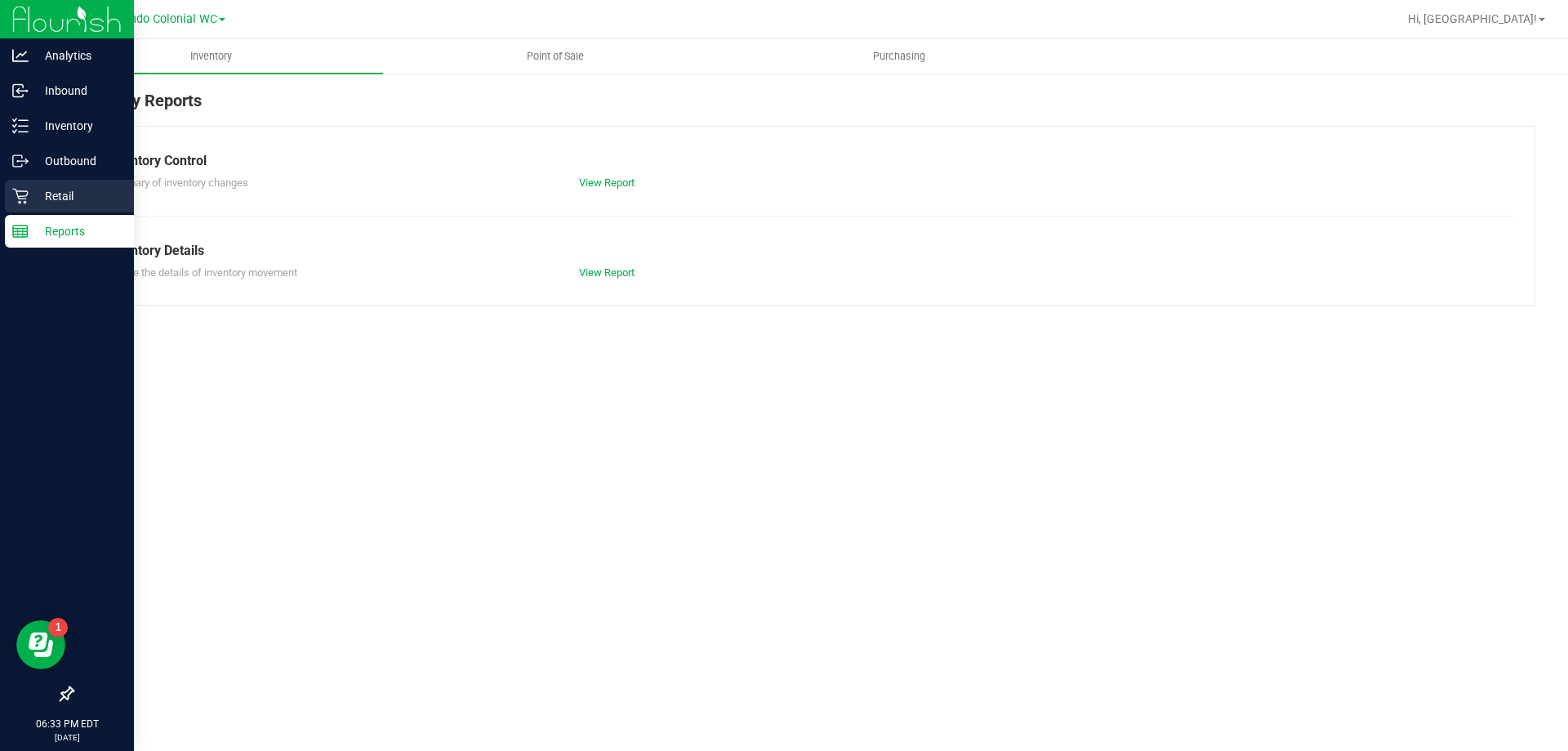
click at [47, 210] on div "Retail" at bounding box center [69, 196] width 129 height 33
